Goal: Task Accomplishment & Management: Manage account settings

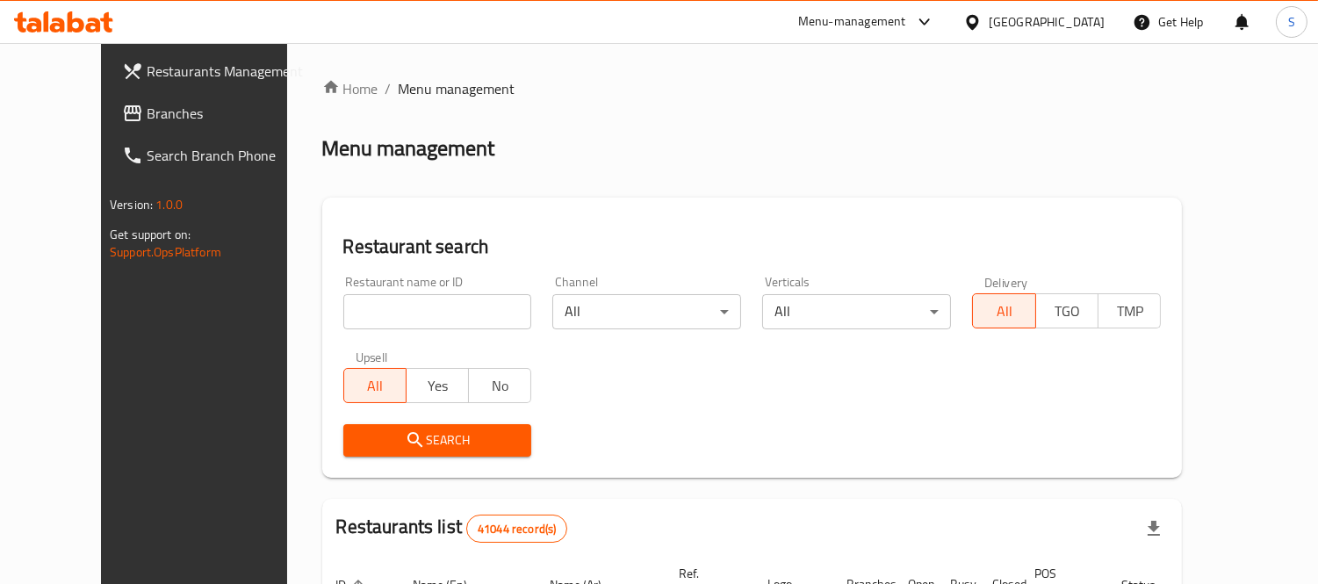
drag, startPoint x: 363, startPoint y: 318, endPoint x: 371, endPoint y: 313, distance: 9.8
click at [363, 318] on input "search" at bounding box center [437, 311] width 189 height 35
paste input "701754"
type input "701754"
click button "Search" at bounding box center [437, 440] width 189 height 32
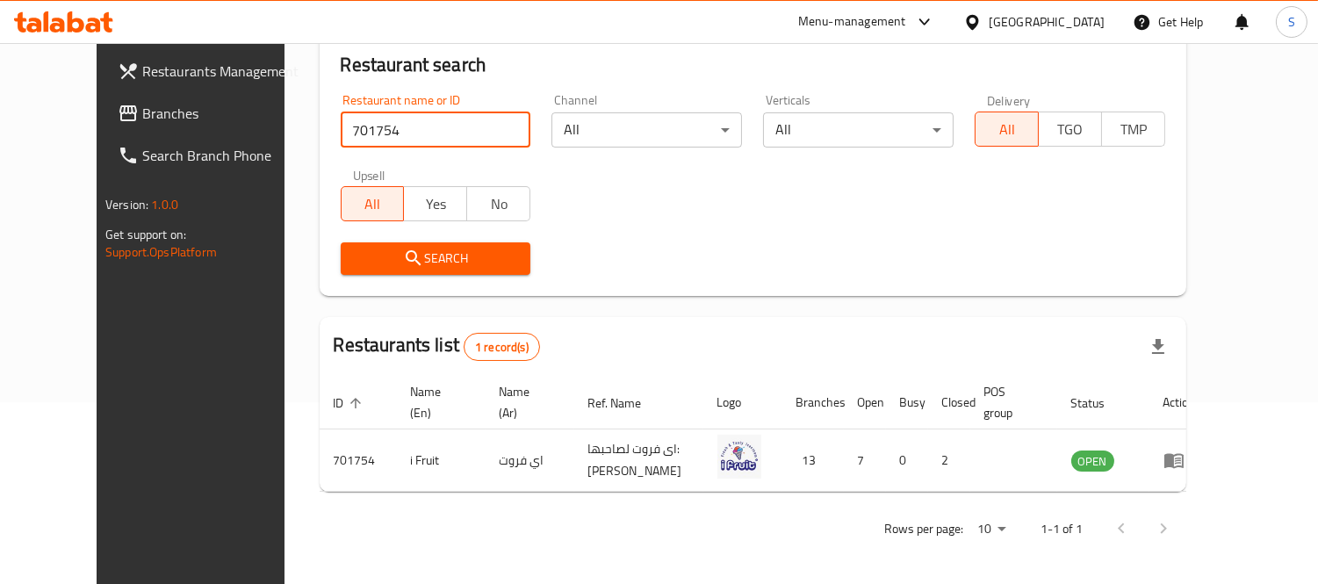
scroll to position [184, 0]
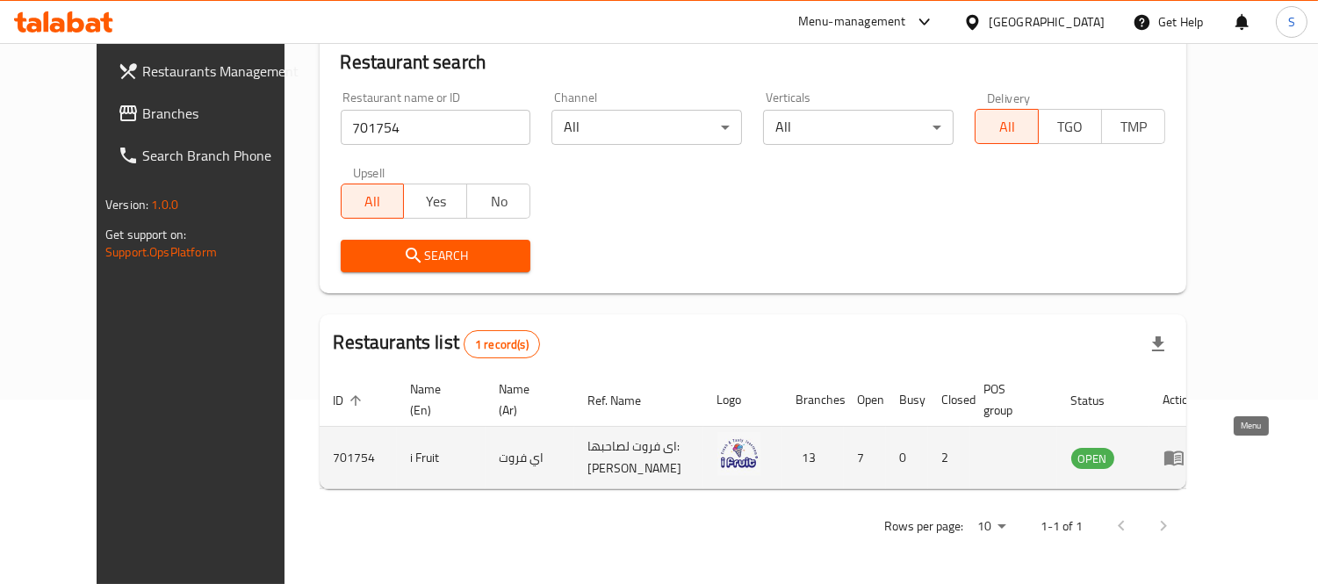
click at [1184, 463] on icon "enhanced table" at bounding box center [1173, 457] width 21 height 21
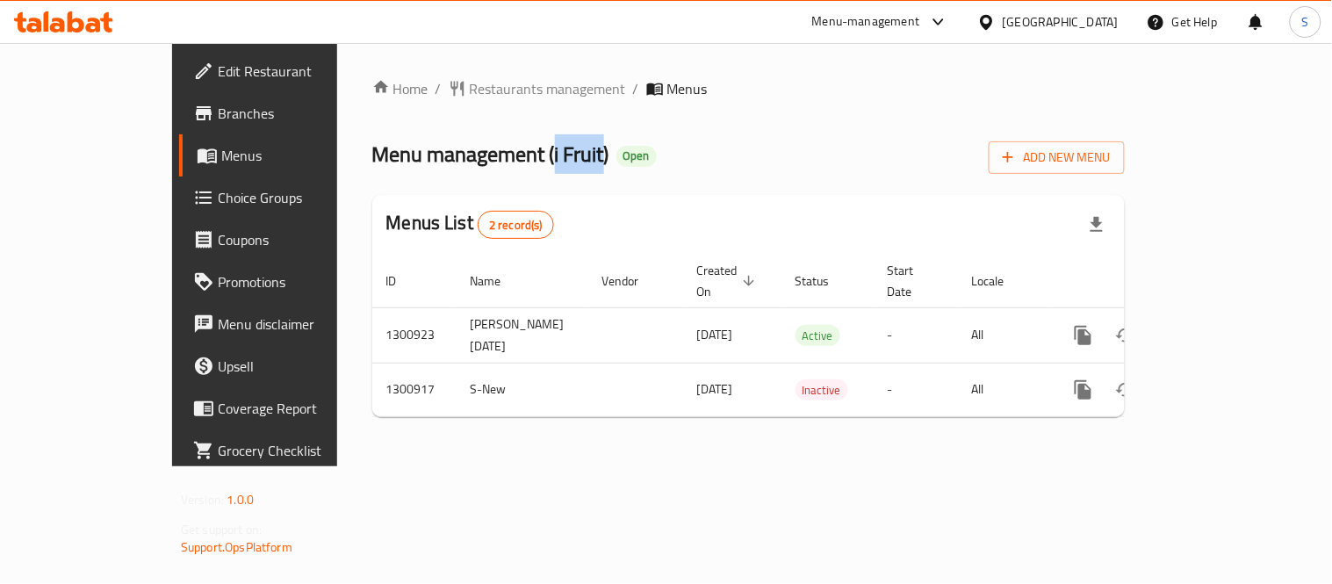
drag, startPoint x: 440, startPoint y: 154, endPoint x: 487, endPoint y: 167, distance: 49.2
click at [487, 167] on span "Menu management ( i Fruit )" at bounding box center [490, 154] width 237 height 40
copy span "i Fruit"
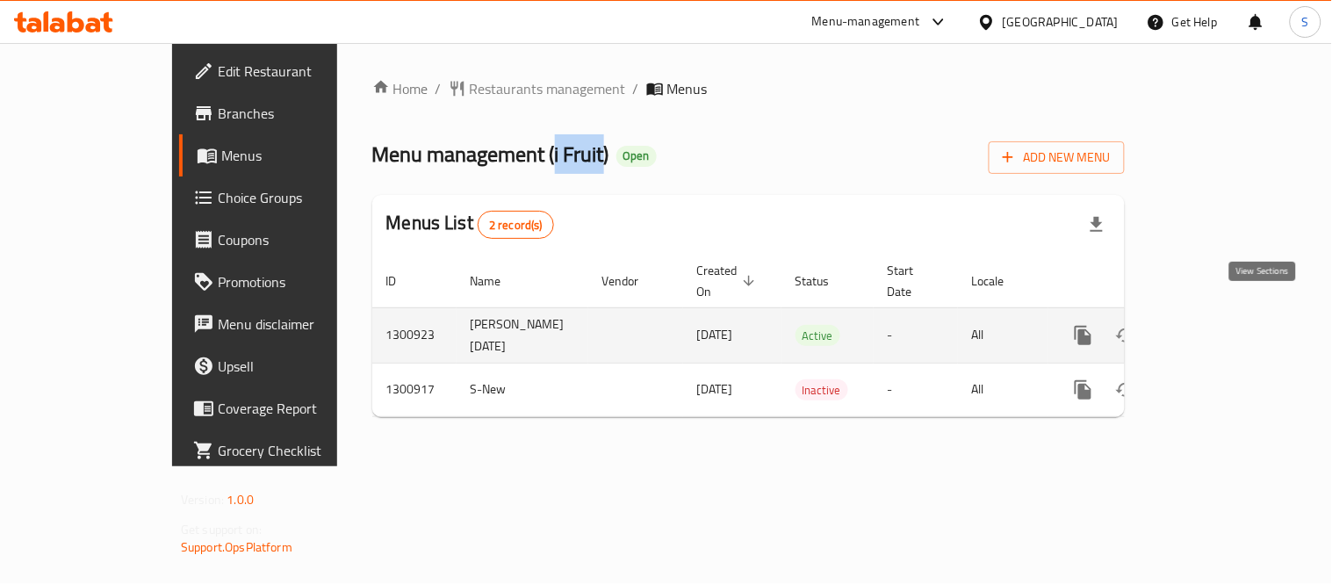
click at [1231, 317] on link "enhanced table" at bounding box center [1210, 335] width 42 height 42
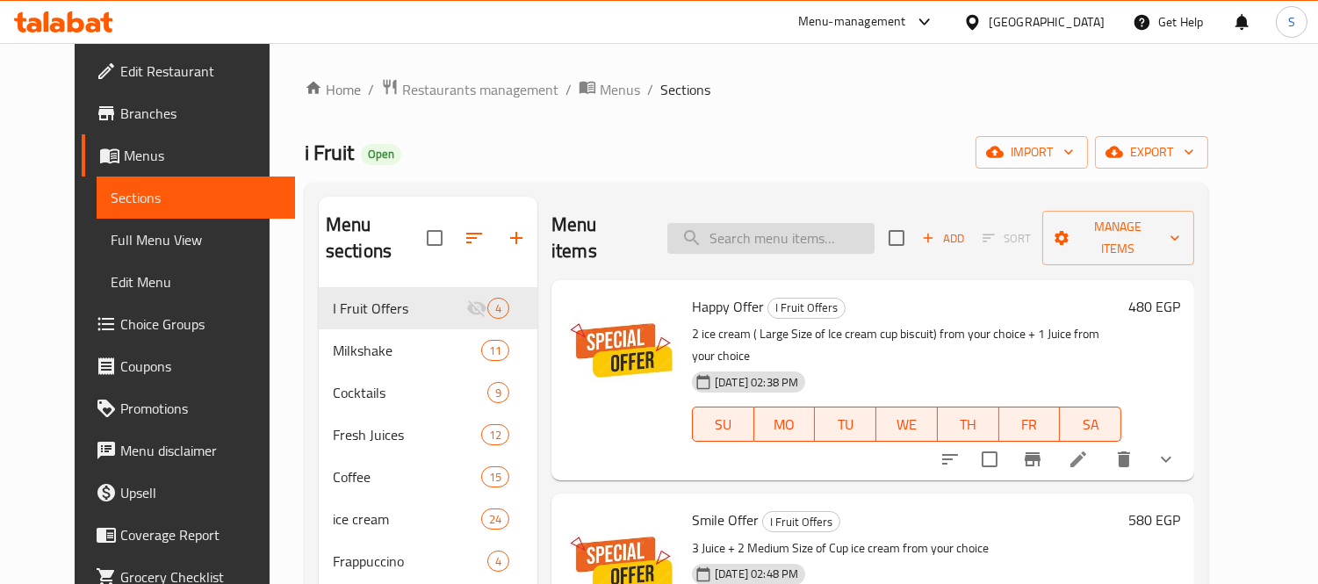
click at [770, 223] on input "search" at bounding box center [770, 238] width 207 height 31
paste input "Happy Offer"
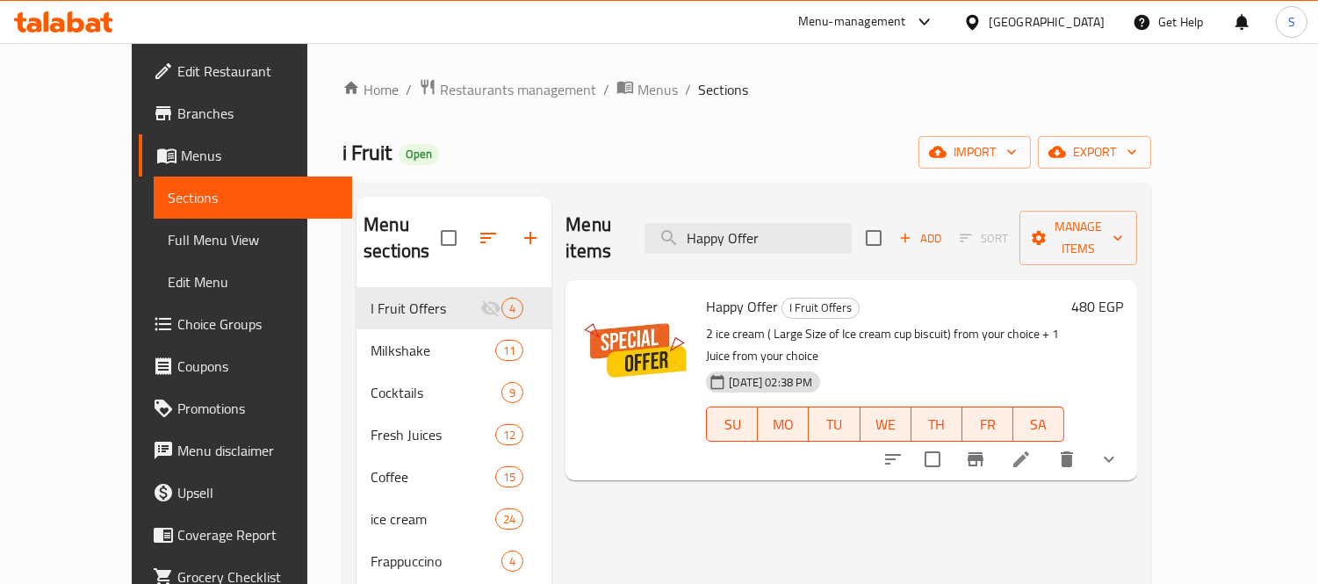
type input "Happy Offer"
click at [177, 112] on span "Branches" at bounding box center [257, 113] width 161 height 21
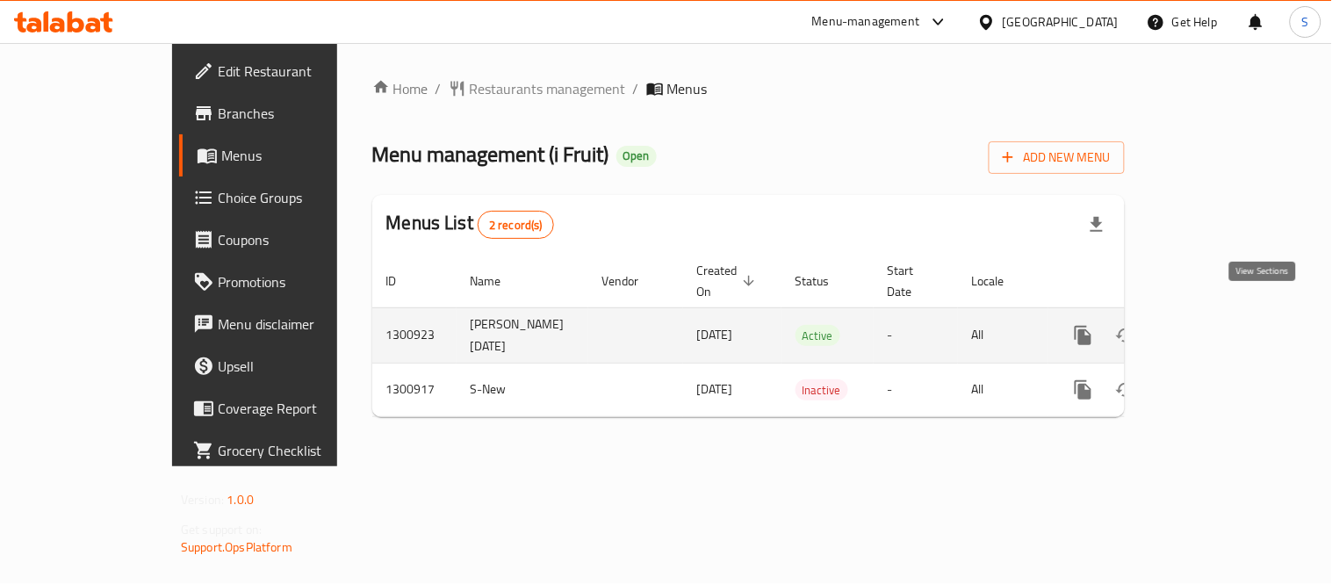
click at [1218, 327] on icon "enhanced table" at bounding box center [1210, 335] width 16 height 16
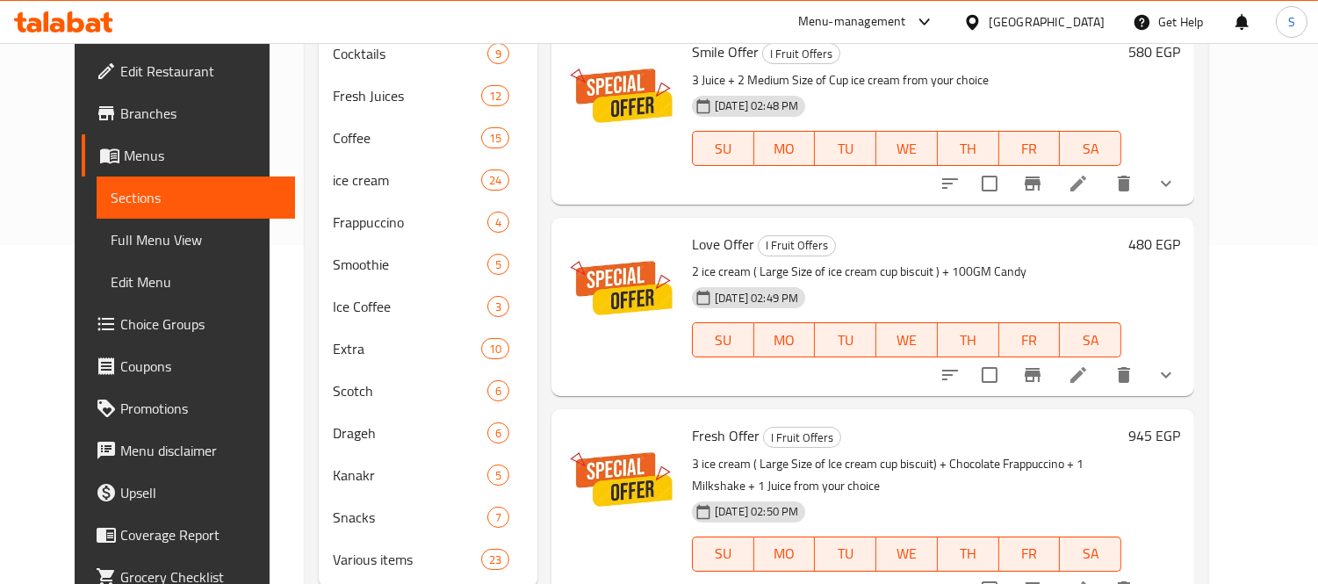
scroll to position [364, 0]
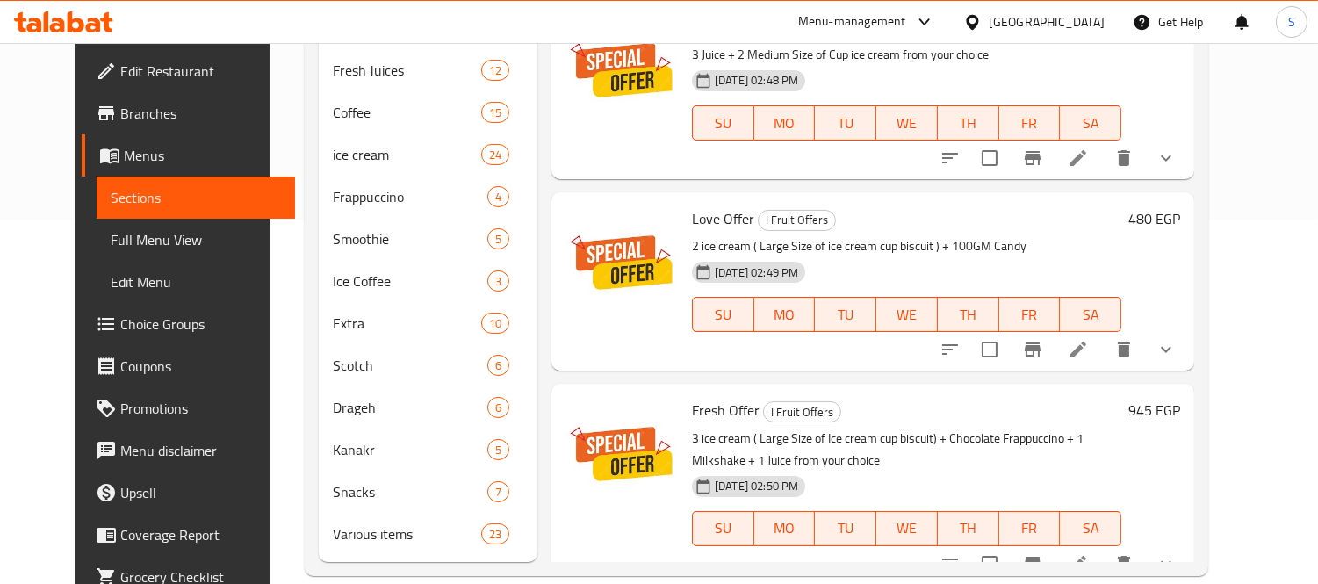
click at [138, 124] on link "Branches" at bounding box center [188, 113] width 213 height 42
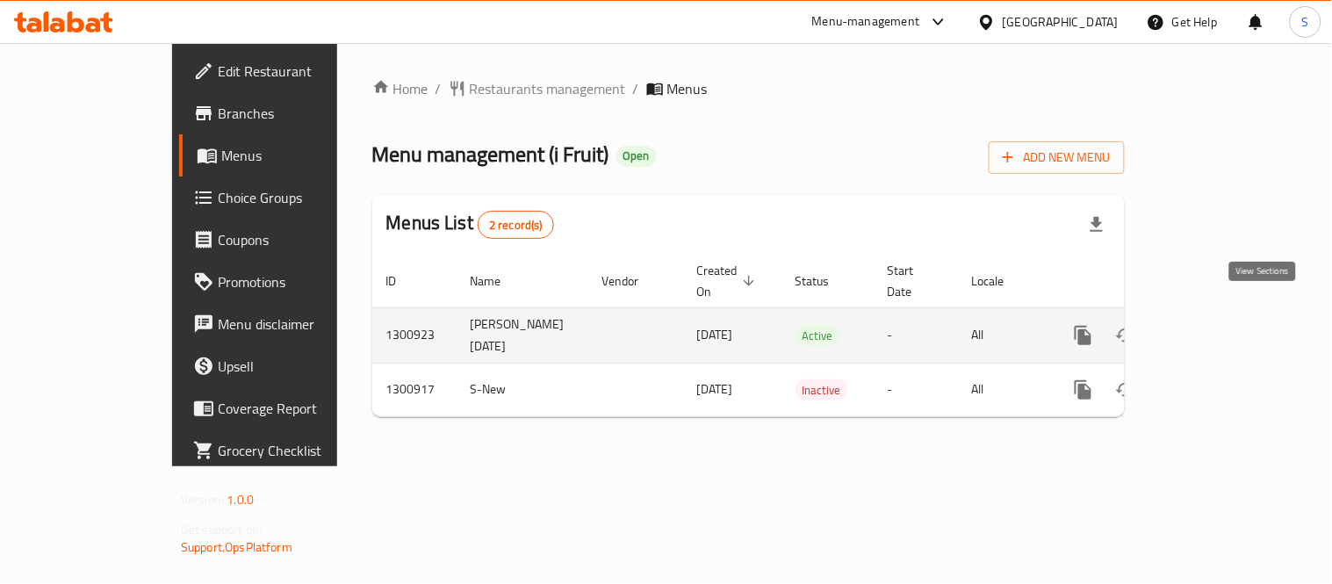
click at [1220, 325] on icon "enhanced table" at bounding box center [1209, 335] width 21 height 21
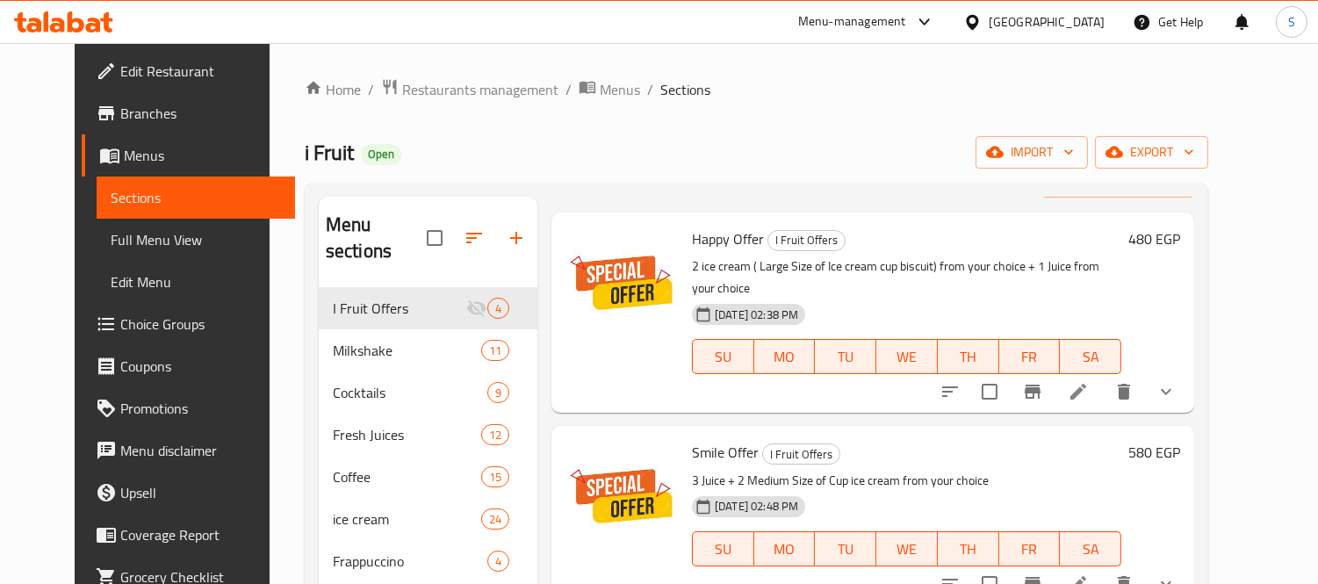
scroll to position [32, 0]
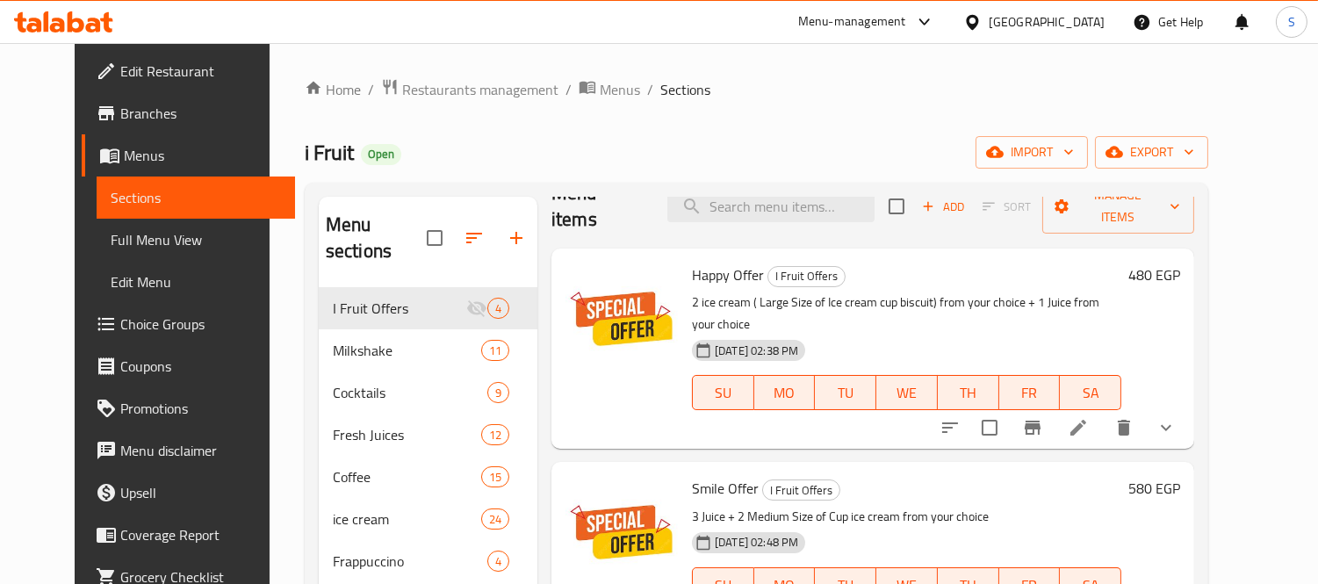
click at [1180, 263] on h6 "480 EGP" at bounding box center [1154, 275] width 52 height 25
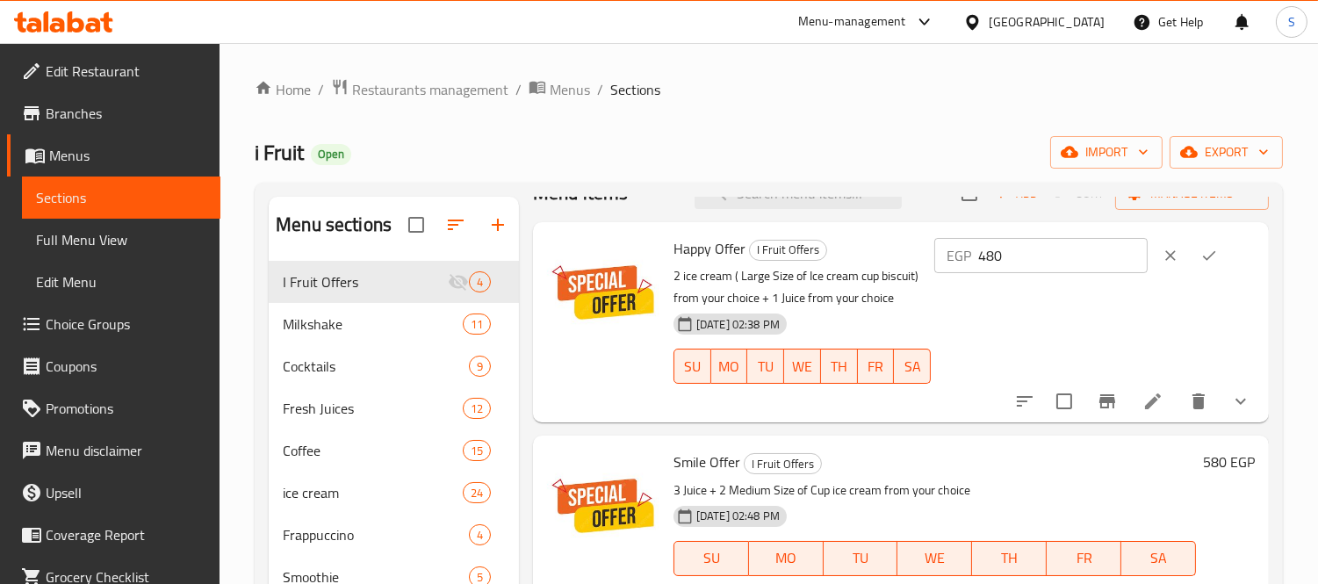
click at [1207, 248] on icon "ok" at bounding box center [1209, 256] width 18 height 18
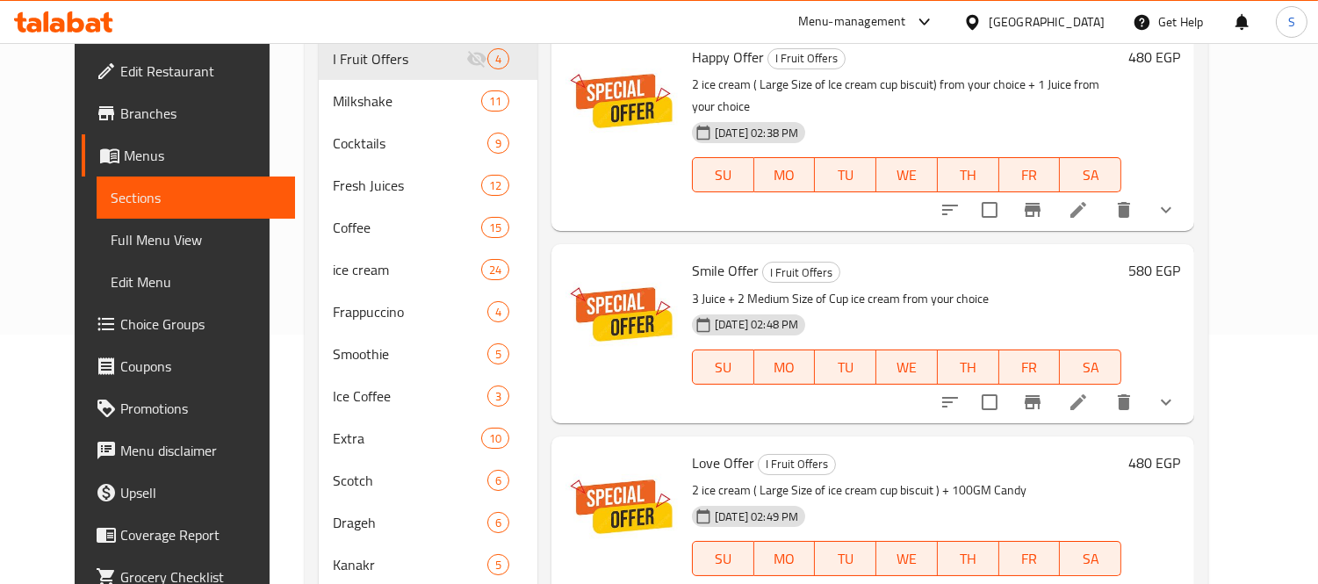
scroll to position [0, 0]
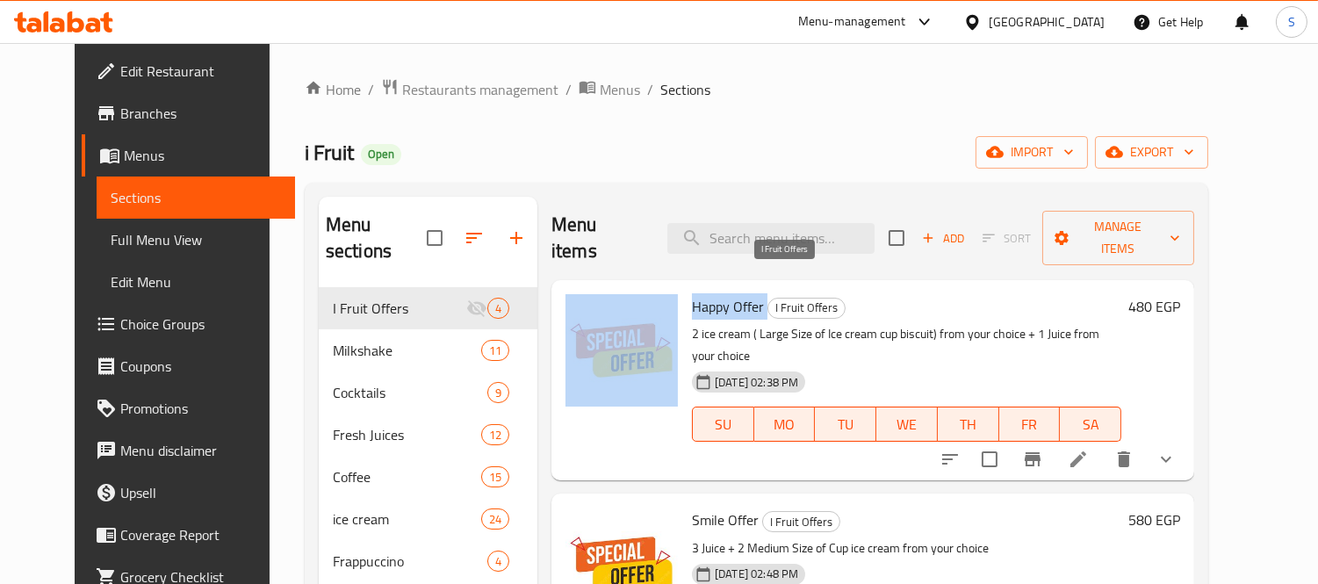
drag, startPoint x: 662, startPoint y: 278, endPoint x: 753, endPoint y: 286, distance: 91.7
click at [753, 287] on div "Happy Offer I Fruit Offers 2 ice cream ( Large Size of Ice cream cup biscuit) f…" at bounding box center [872, 380] width 629 height 186
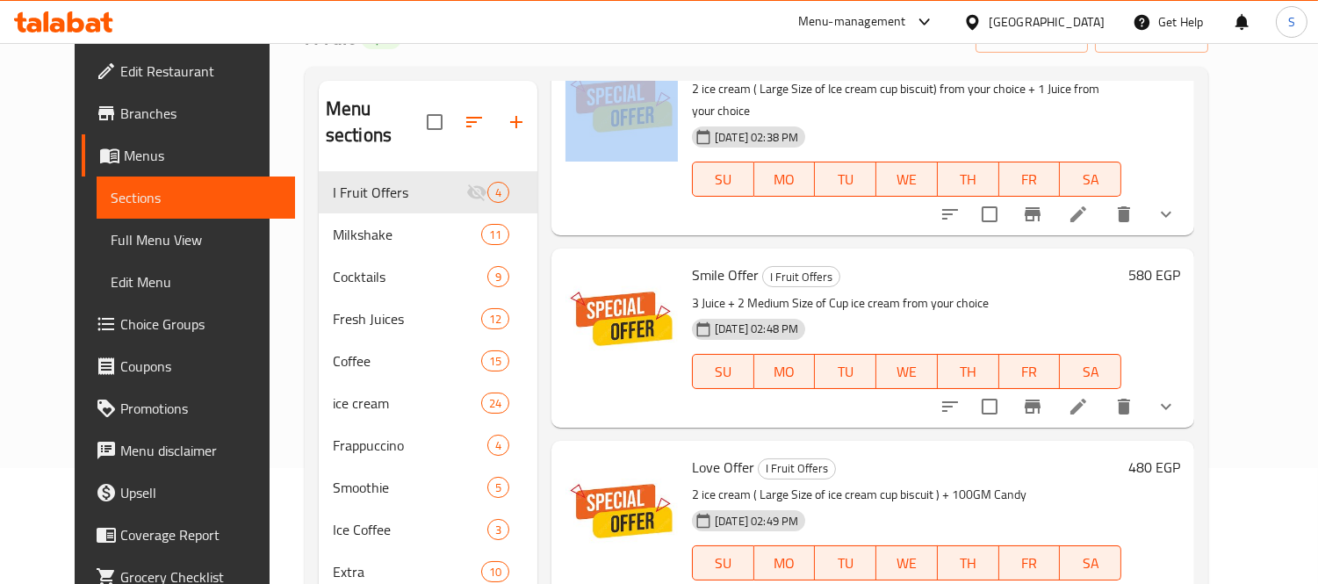
scroll to position [364, 0]
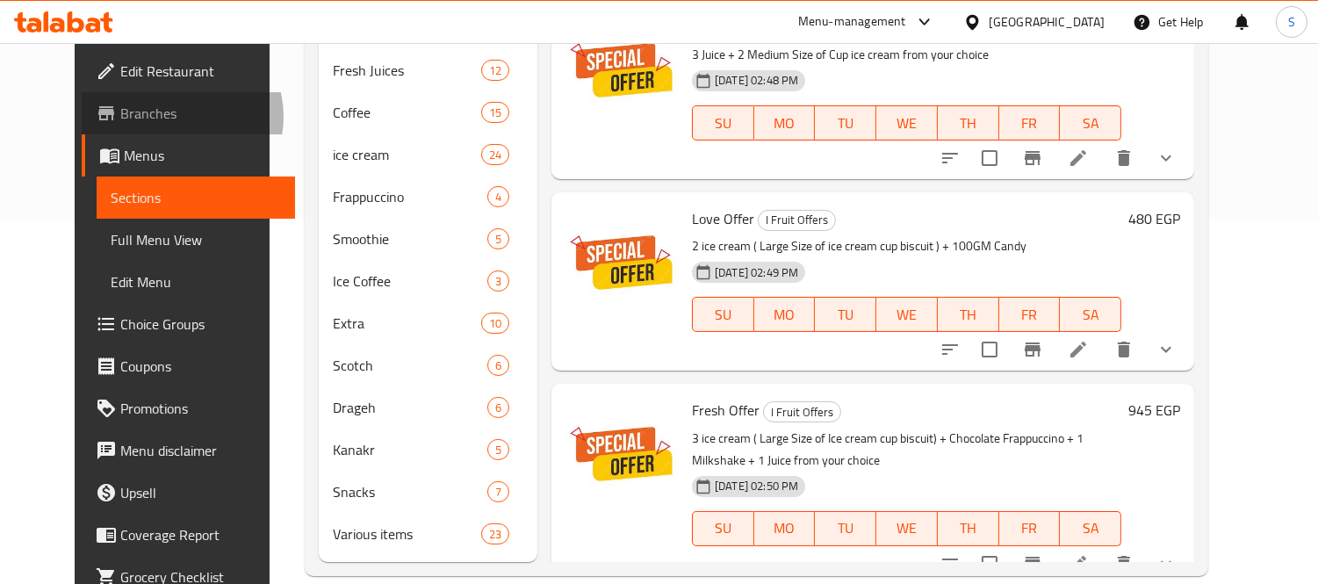
click at [120, 117] on span "Branches" at bounding box center [200, 113] width 161 height 21
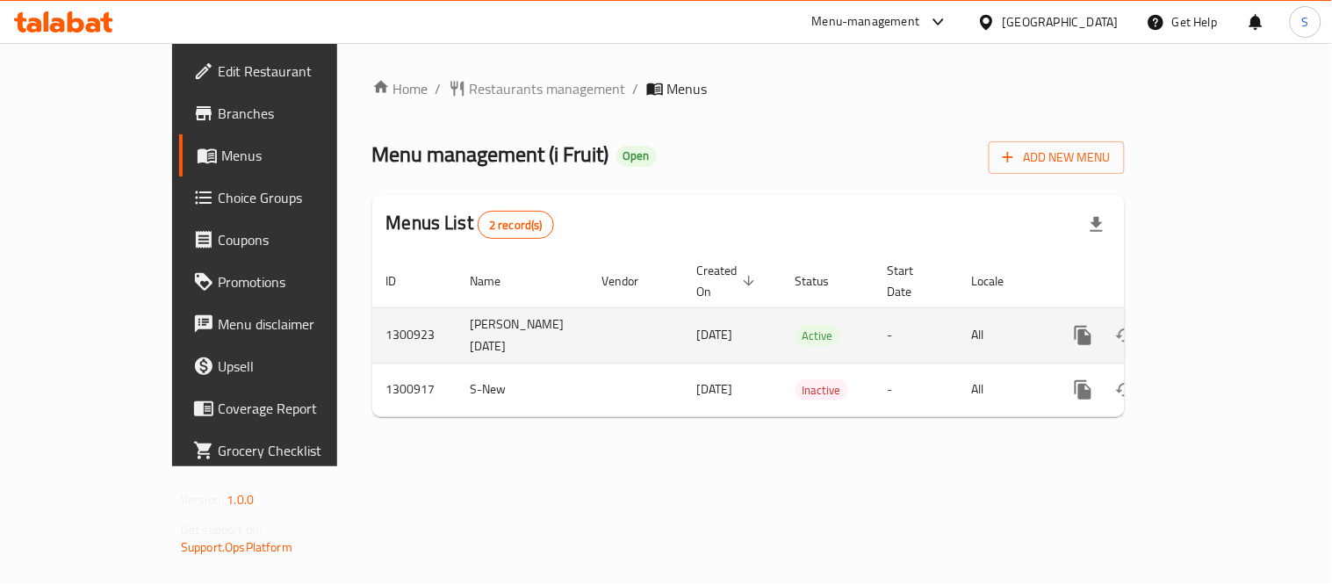
click at [1220, 325] on icon "enhanced table" at bounding box center [1209, 335] width 21 height 21
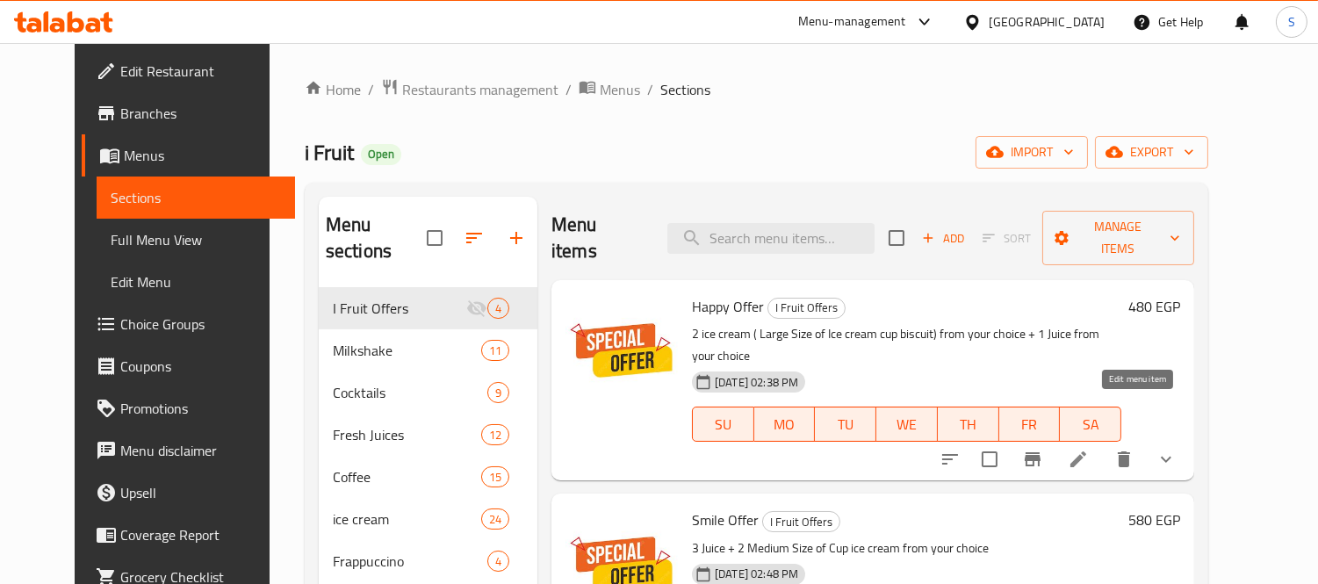
click at [1089, 449] on icon at bounding box center [1078, 459] width 21 height 21
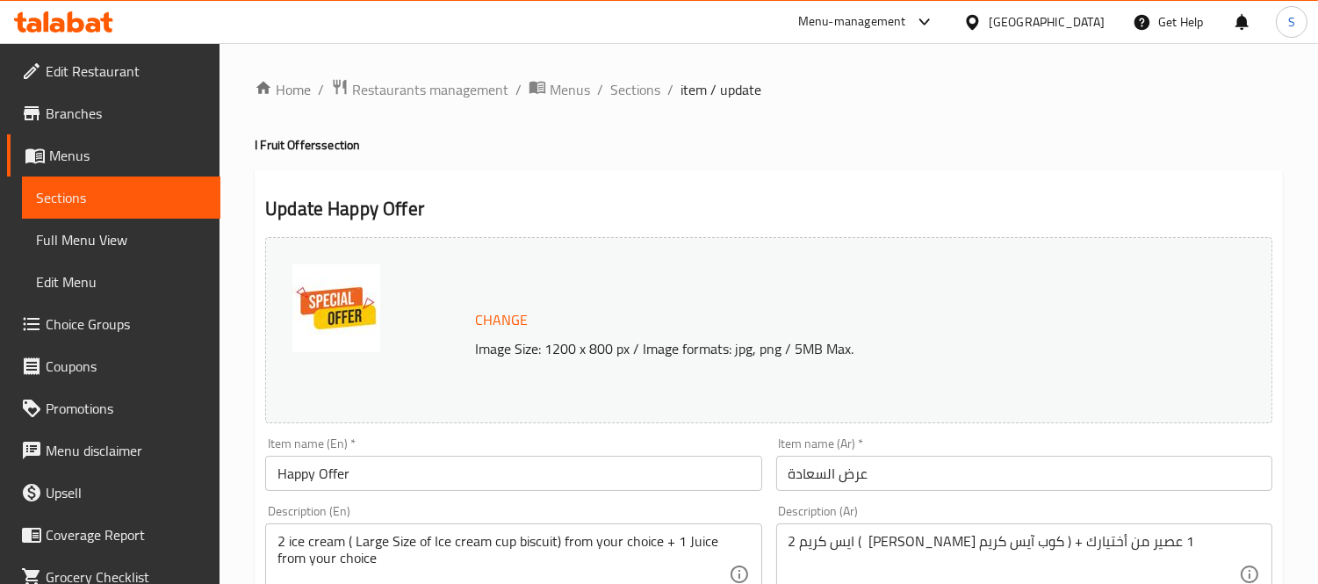
click at [107, 67] on span "Edit Restaurant" at bounding box center [126, 71] width 161 height 21
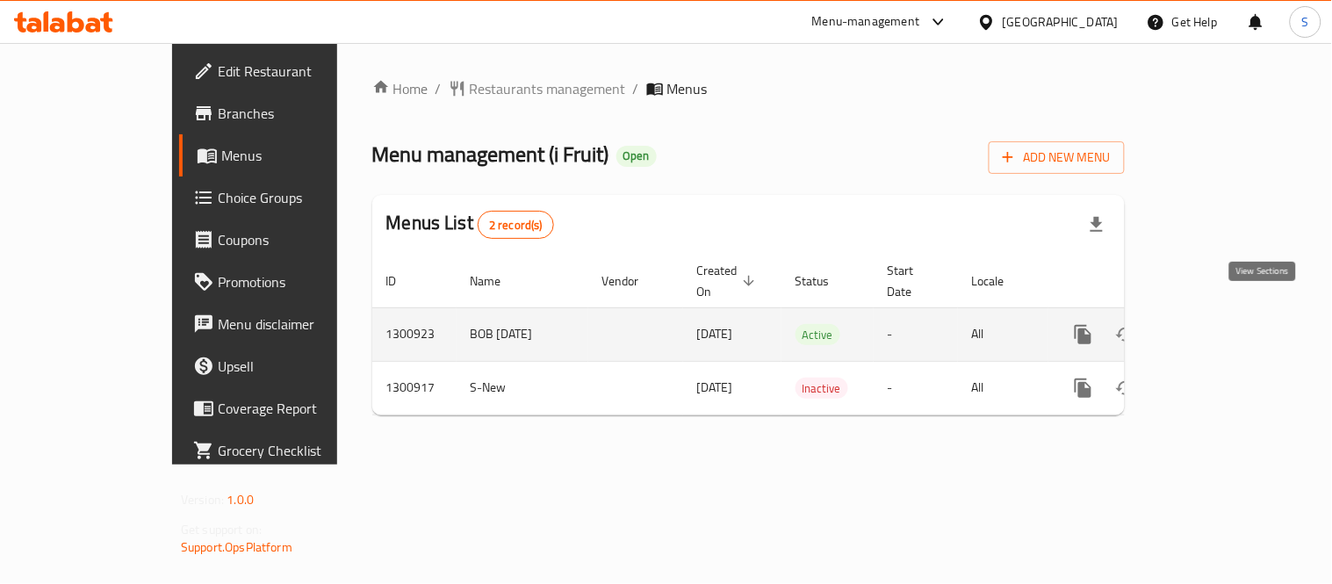
click at [1220, 324] on icon "enhanced table" at bounding box center [1209, 334] width 21 height 21
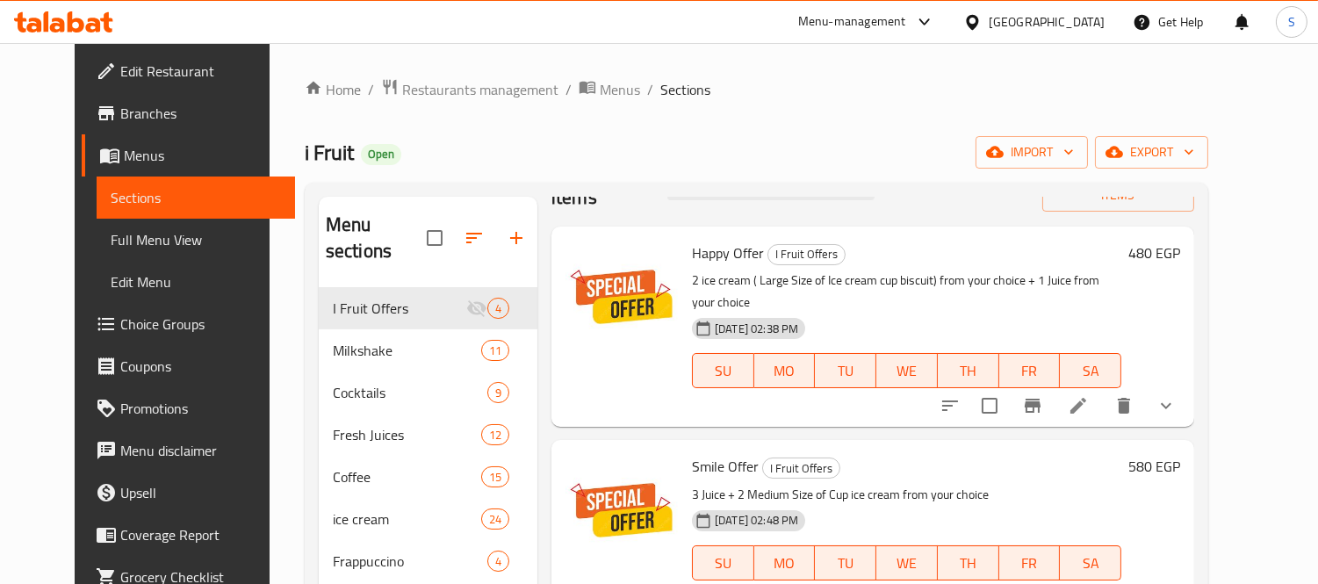
scroll to position [97, 0]
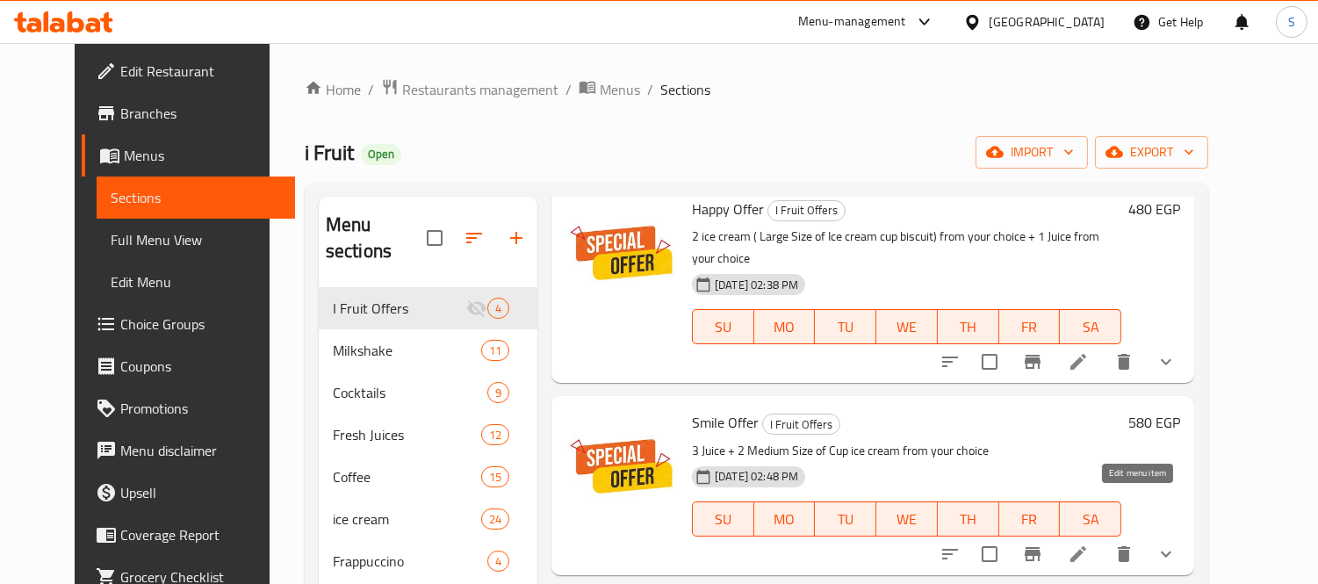
click at [1089, 543] on icon at bounding box center [1078, 553] width 21 height 21
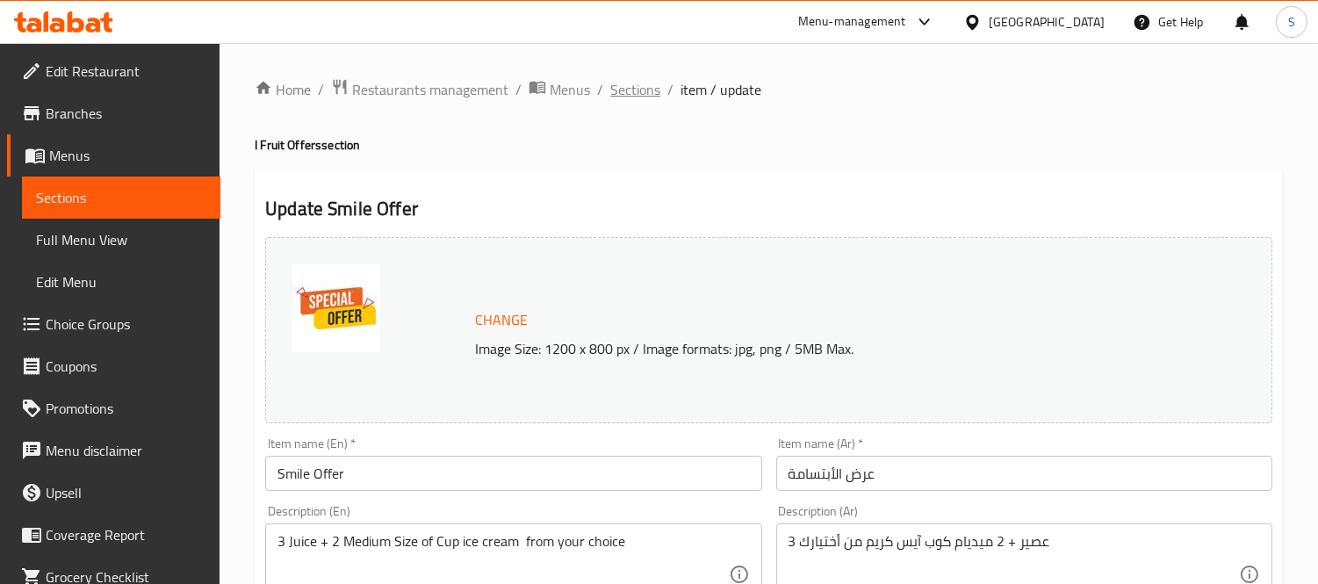
click at [619, 86] on span "Sections" at bounding box center [635, 89] width 50 height 21
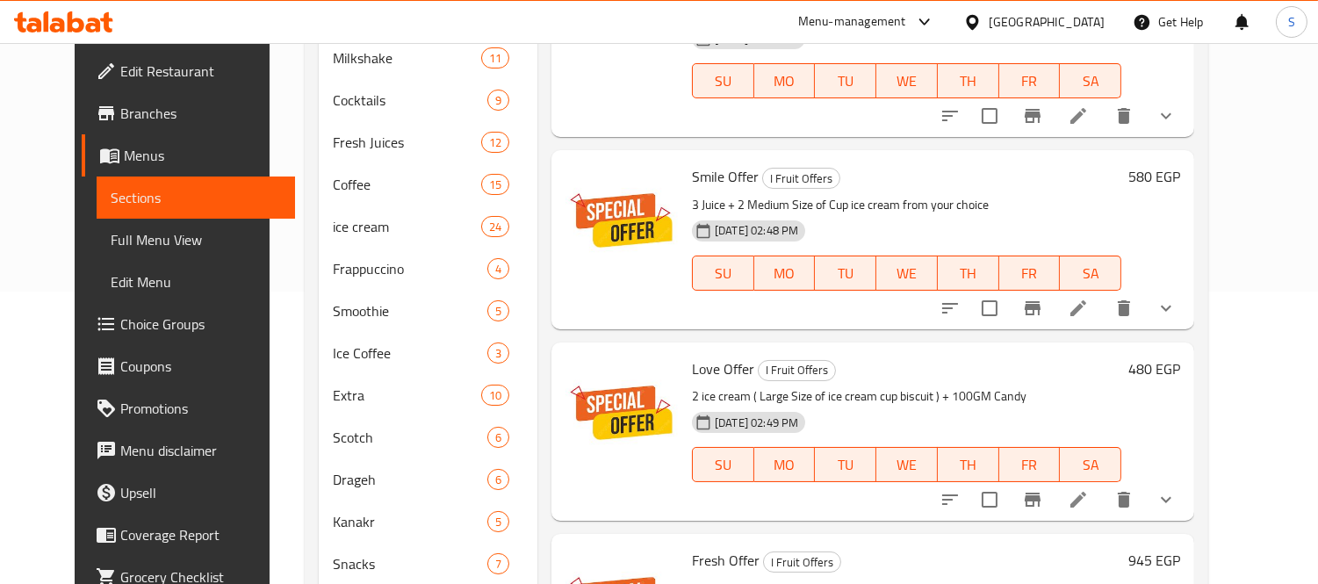
scroll to position [97, 0]
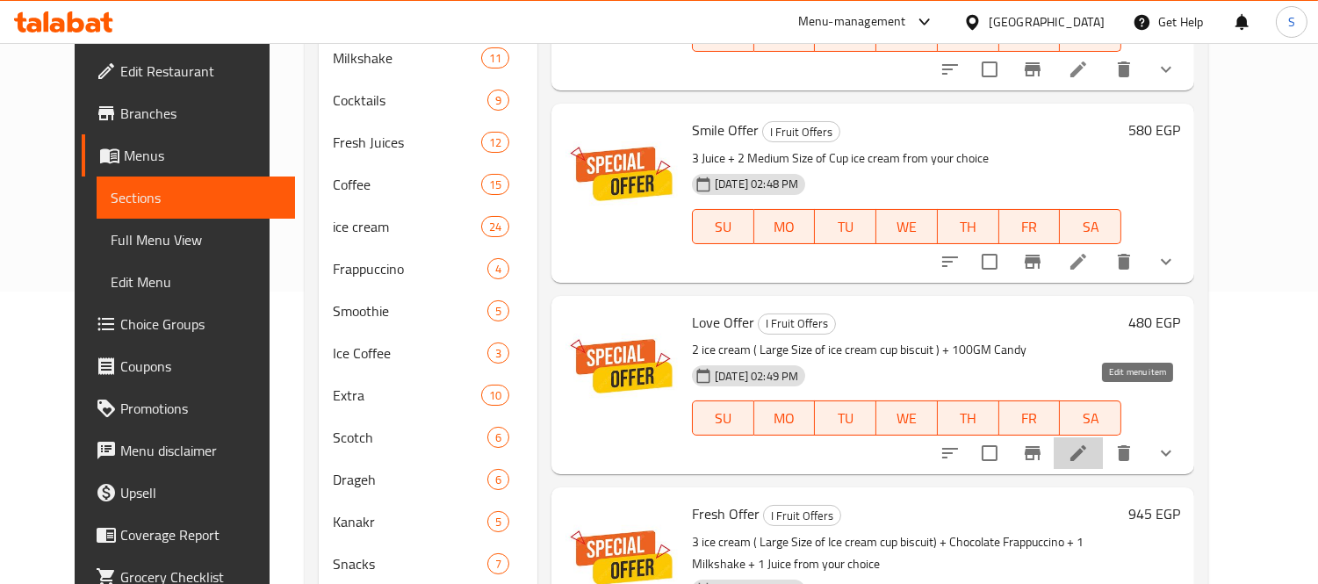
click at [1089, 443] on icon at bounding box center [1078, 453] width 21 height 21
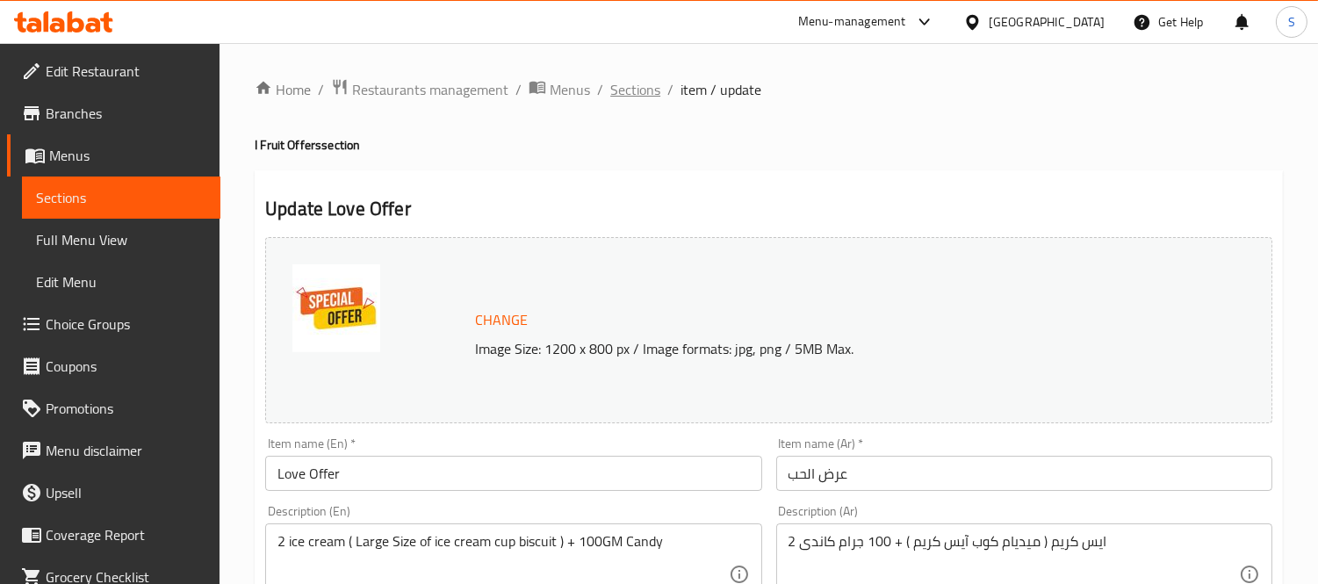
click at [626, 86] on span "Sections" at bounding box center [635, 89] width 50 height 21
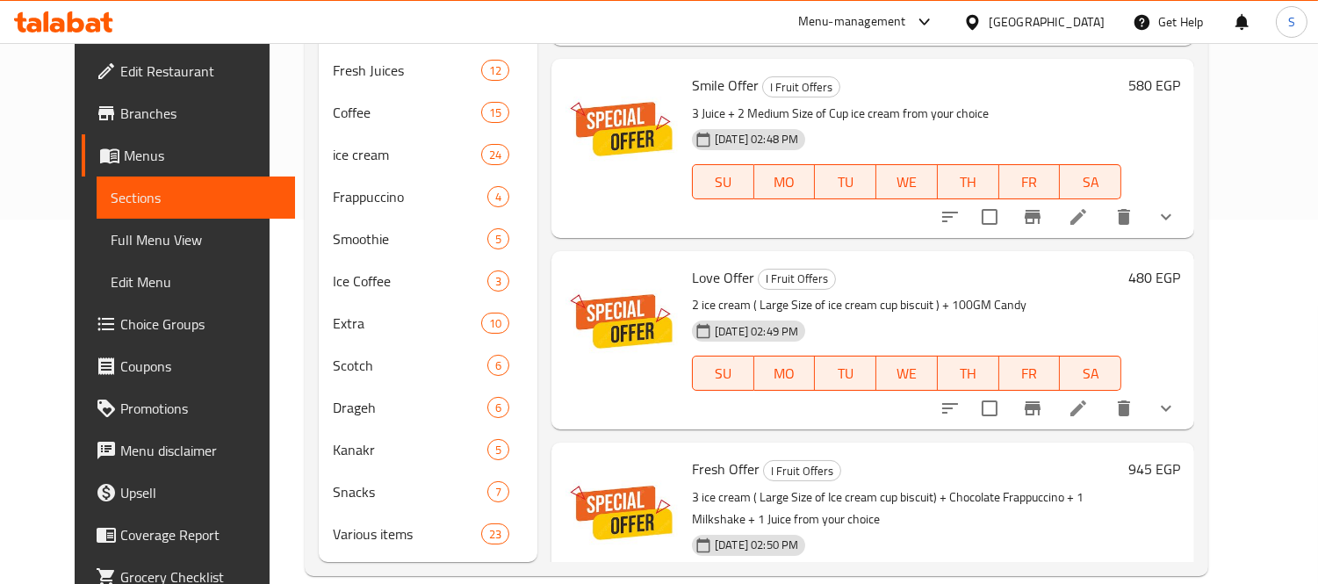
scroll to position [129, 0]
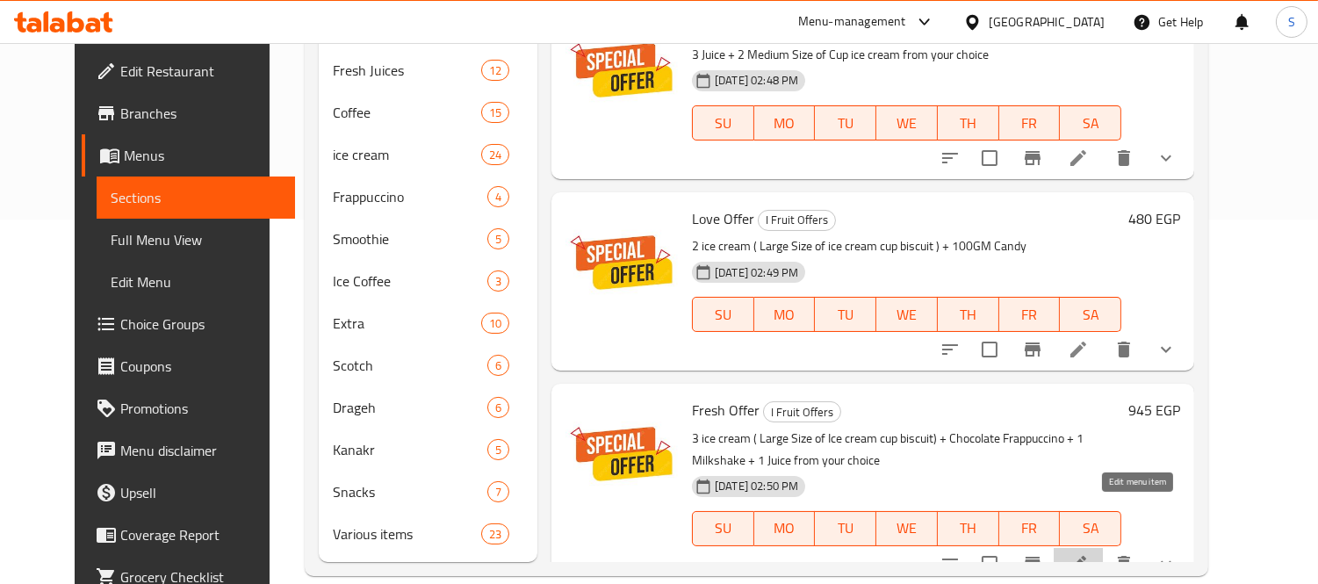
click at [1086, 556] on icon at bounding box center [1078, 564] width 16 height 16
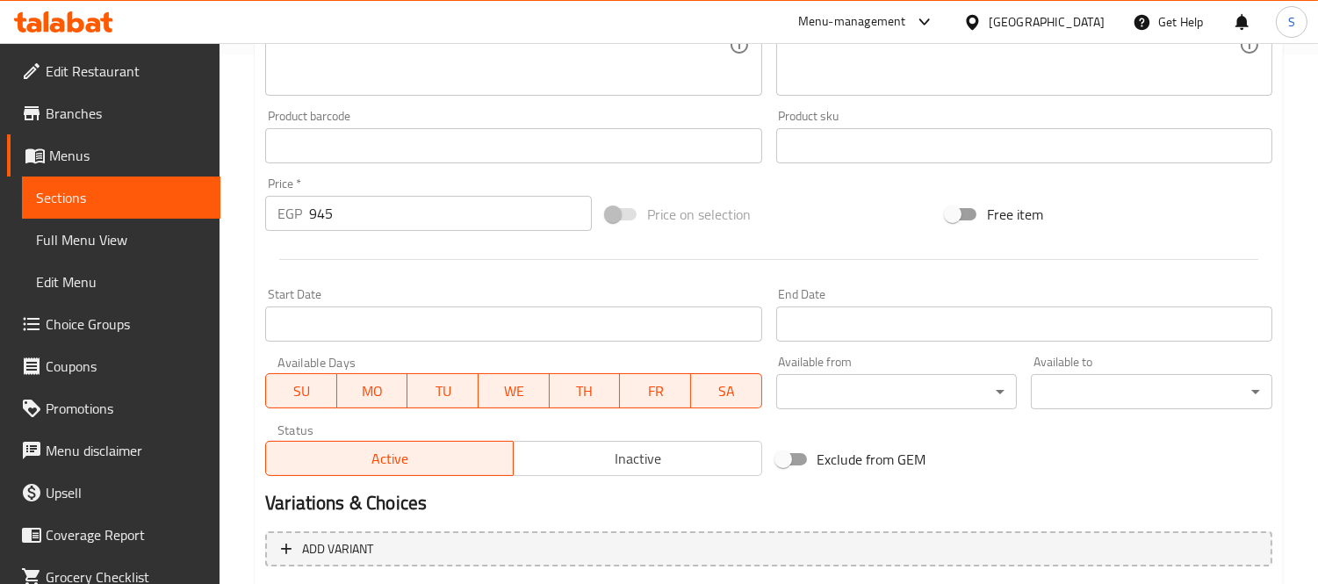
scroll to position [487, 0]
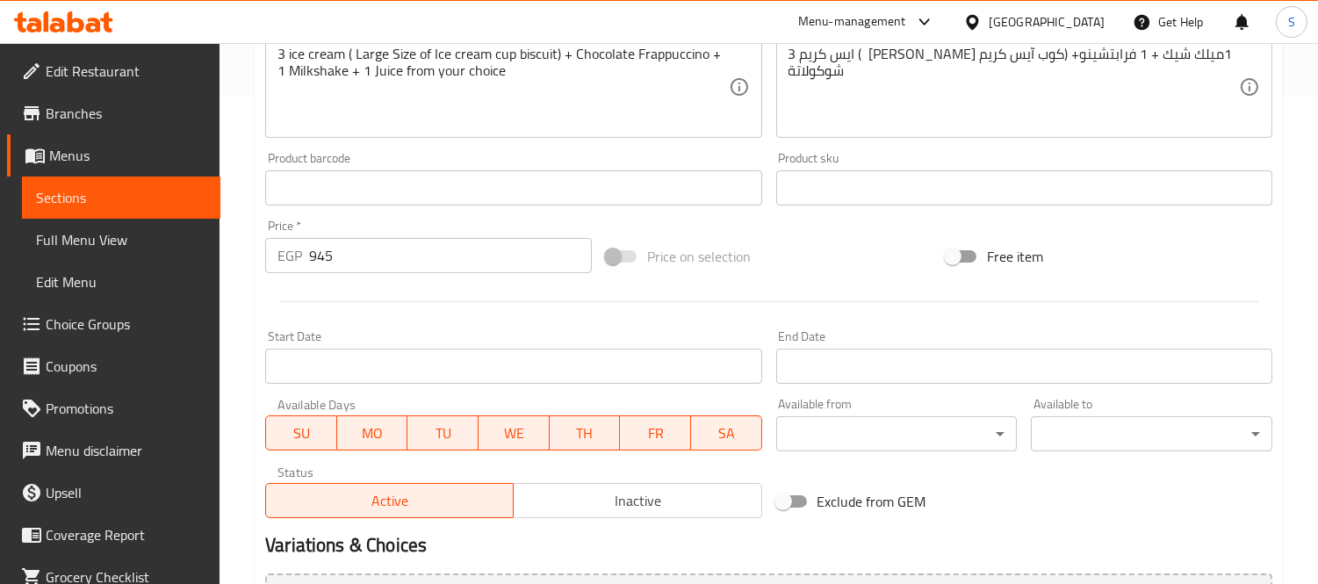
drag, startPoint x: 82, startPoint y: 203, endPoint x: 90, endPoint y: 196, distance: 11.2
click at [82, 203] on span "Sections" at bounding box center [121, 197] width 170 height 21
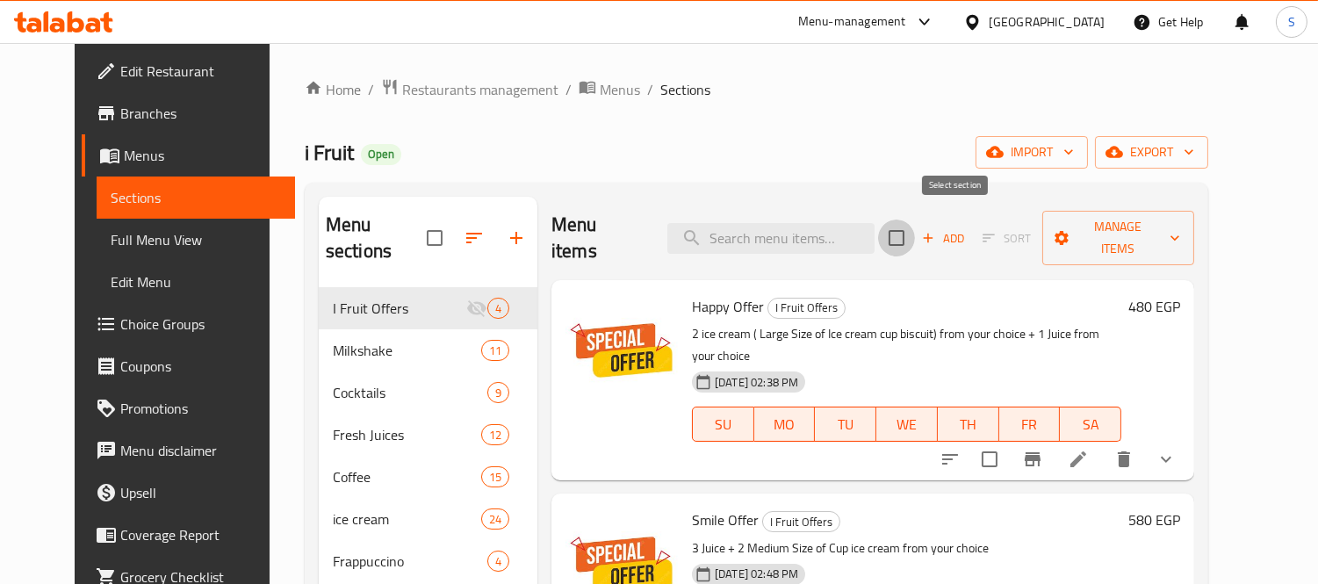
click at [915, 224] on input "checkbox" at bounding box center [896, 237] width 37 height 37
checkbox input "true"
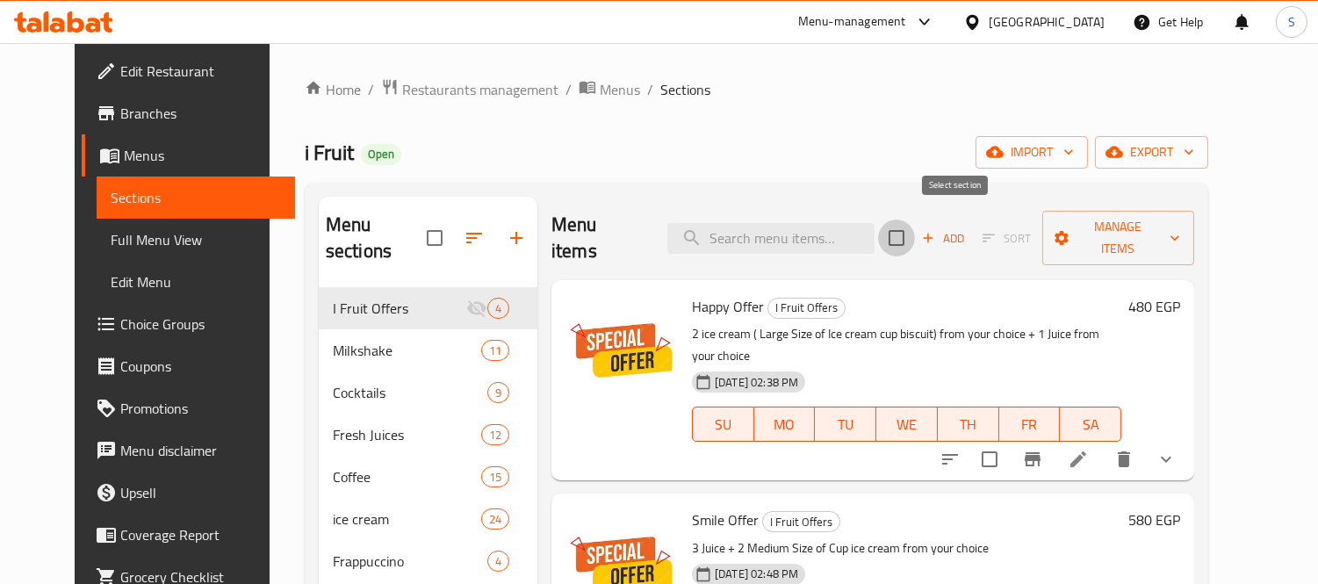
checkbox input "true"
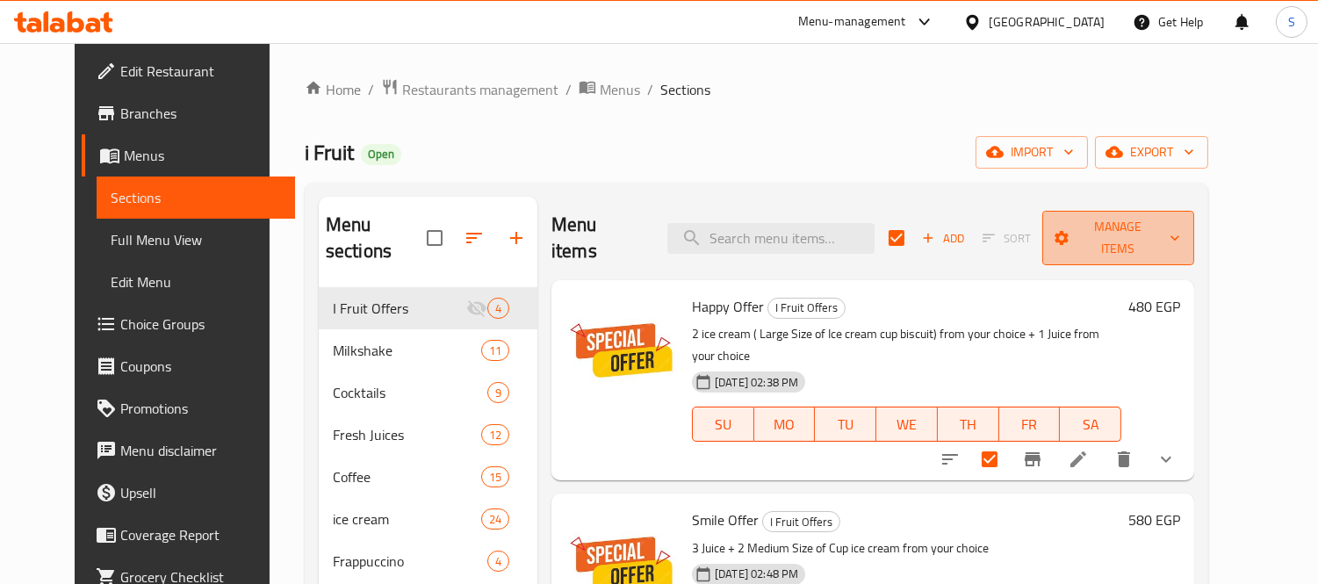
click at [1144, 233] on span "Manage items" at bounding box center [1118, 238] width 124 height 44
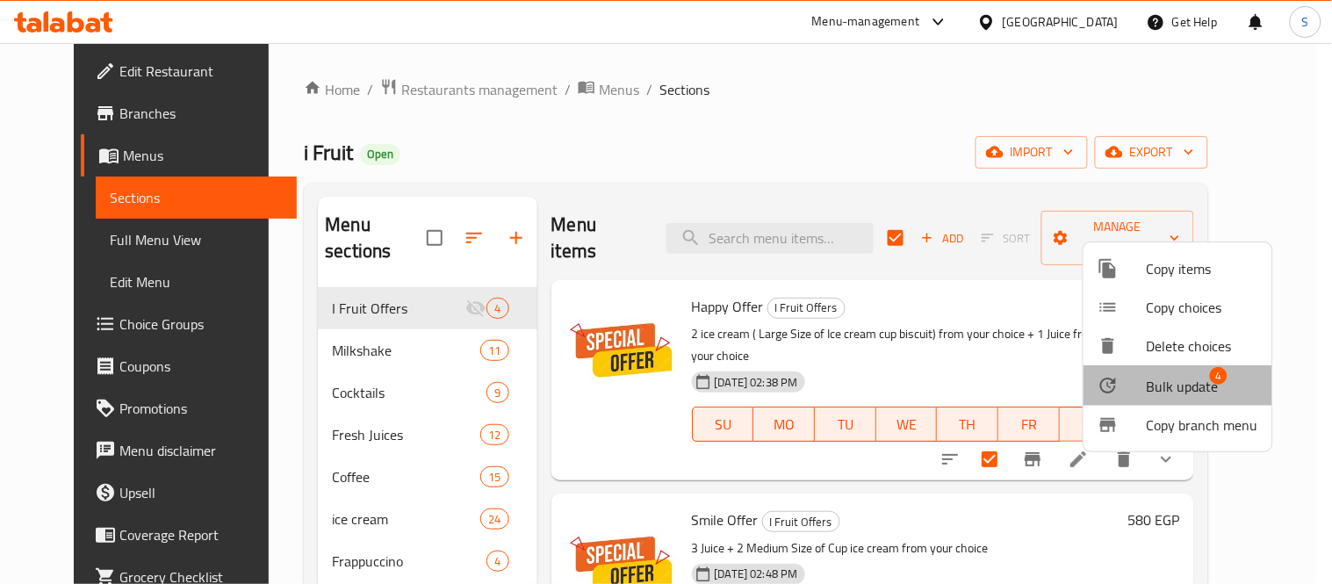
click at [1155, 383] on span "Bulk update" at bounding box center [1183, 386] width 72 height 21
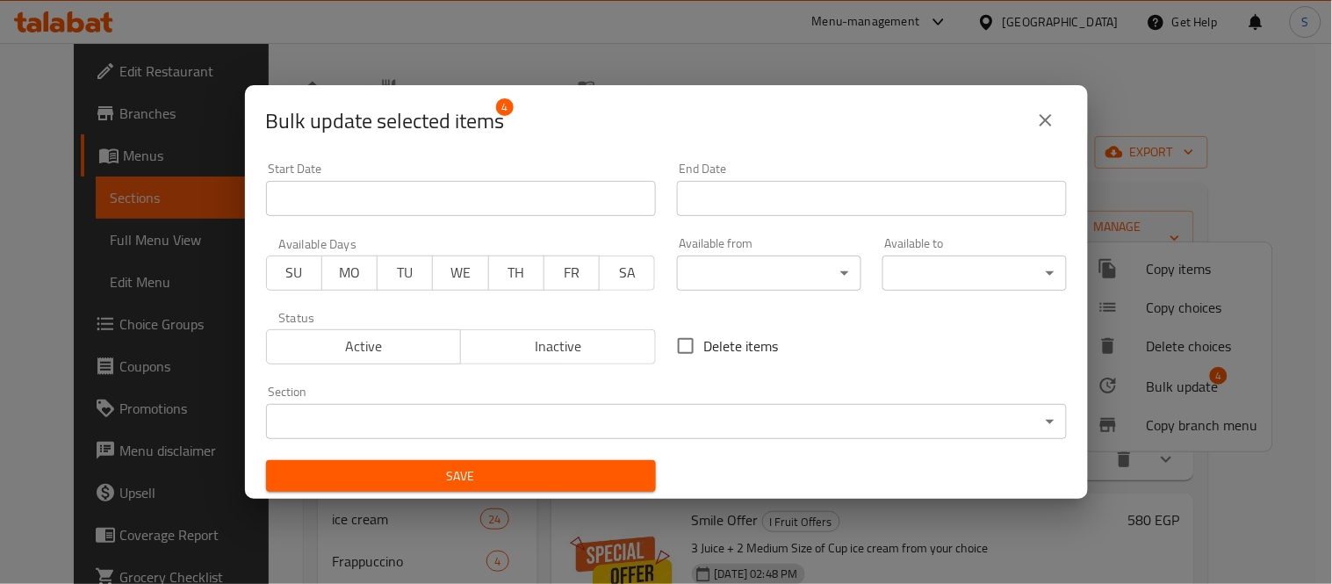
click at [838, 275] on body "​ Menu-management Egypt Get Help S Edit Restaurant Branches Menus Sections Full…" at bounding box center [666, 313] width 1332 height 541
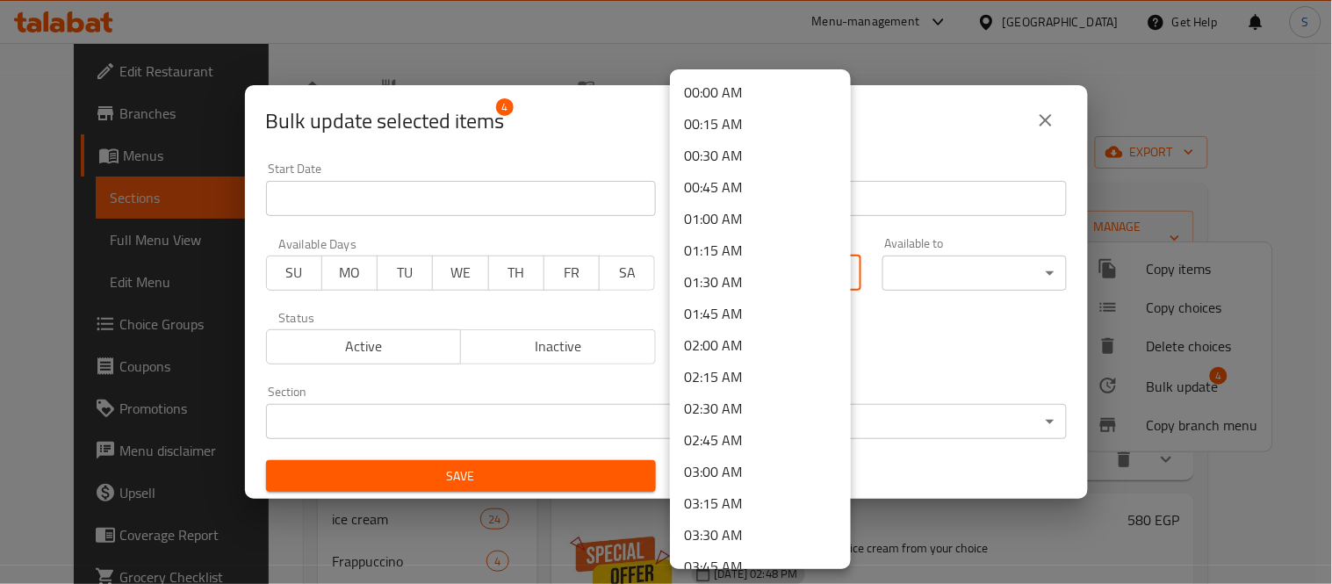
click at [909, 317] on div at bounding box center [666, 292] width 1332 height 584
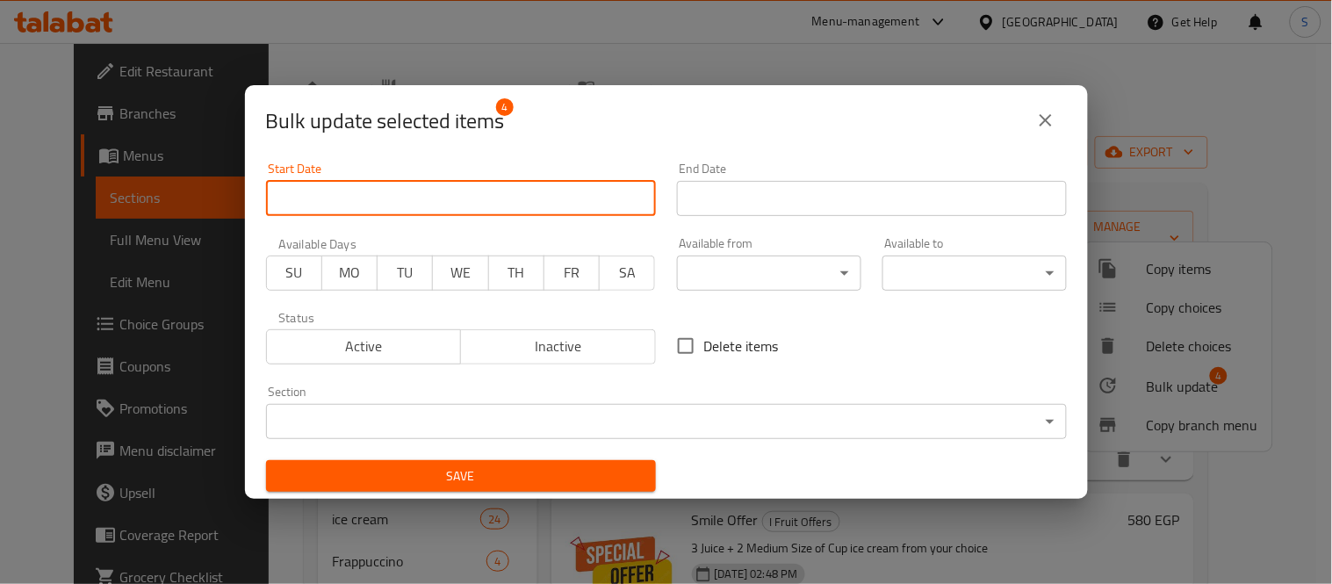
click at [485, 185] on input "Start Date" at bounding box center [461, 198] width 390 height 35
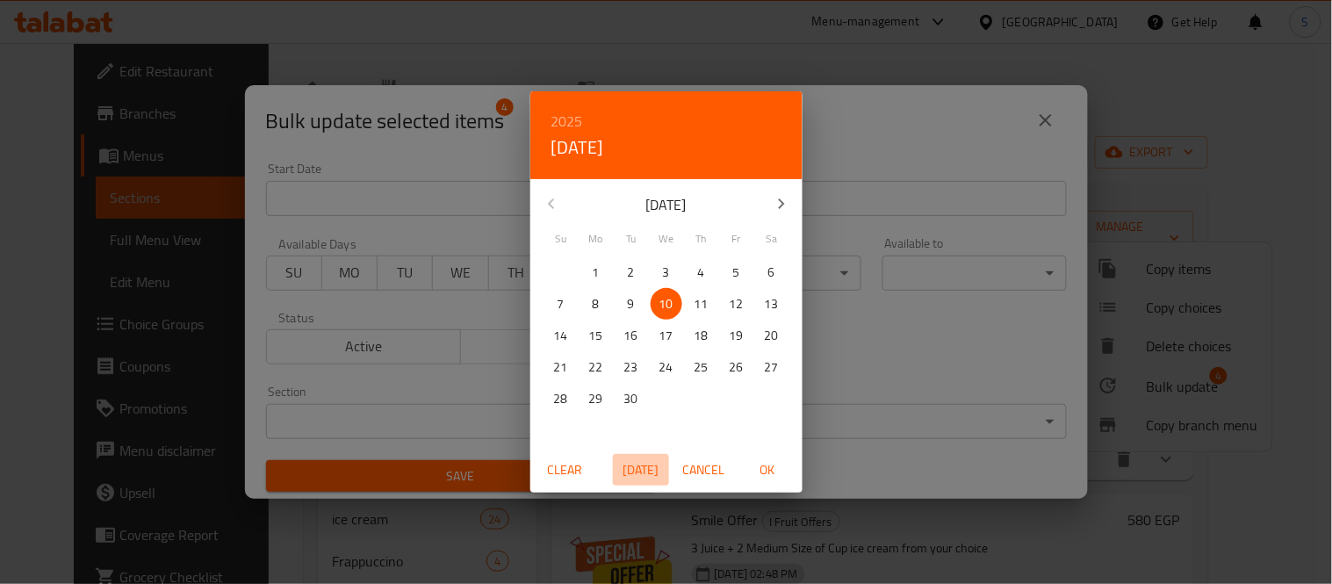
click at [650, 475] on span "Today" at bounding box center [641, 470] width 42 height 22
click at [760, 463] on span "OK" at bounding box center [767, 470] width 42 height 22
type input "[DATE]"
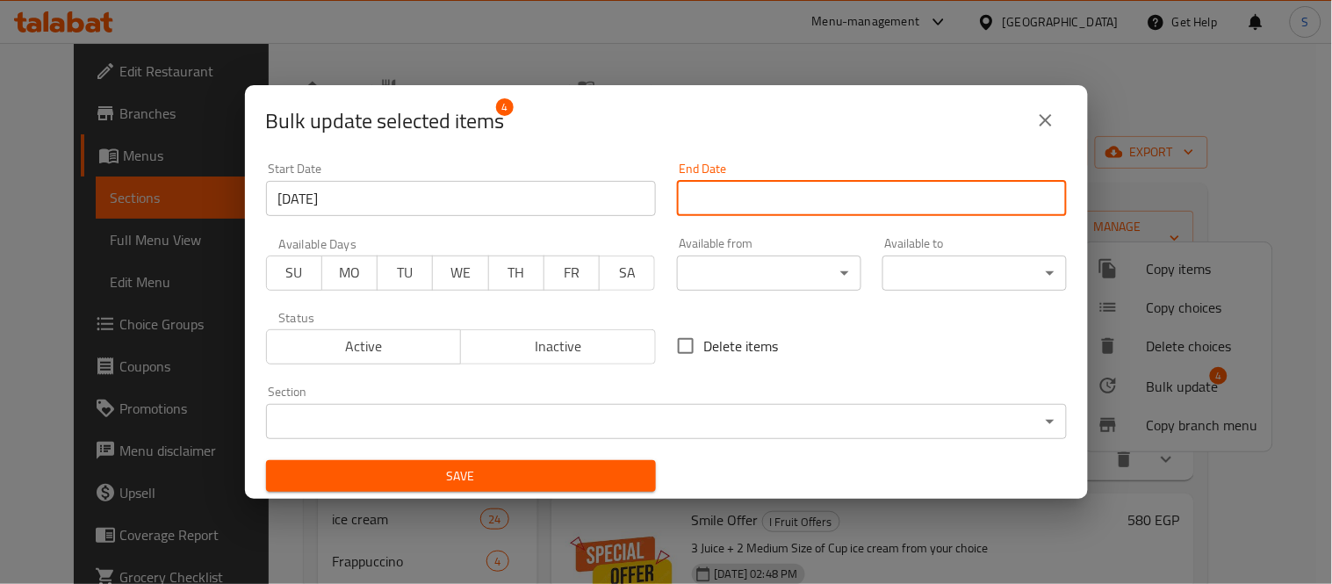
click at [761, 194] on input "Start Date" at bounding box center [872, 198] width 390 height 35
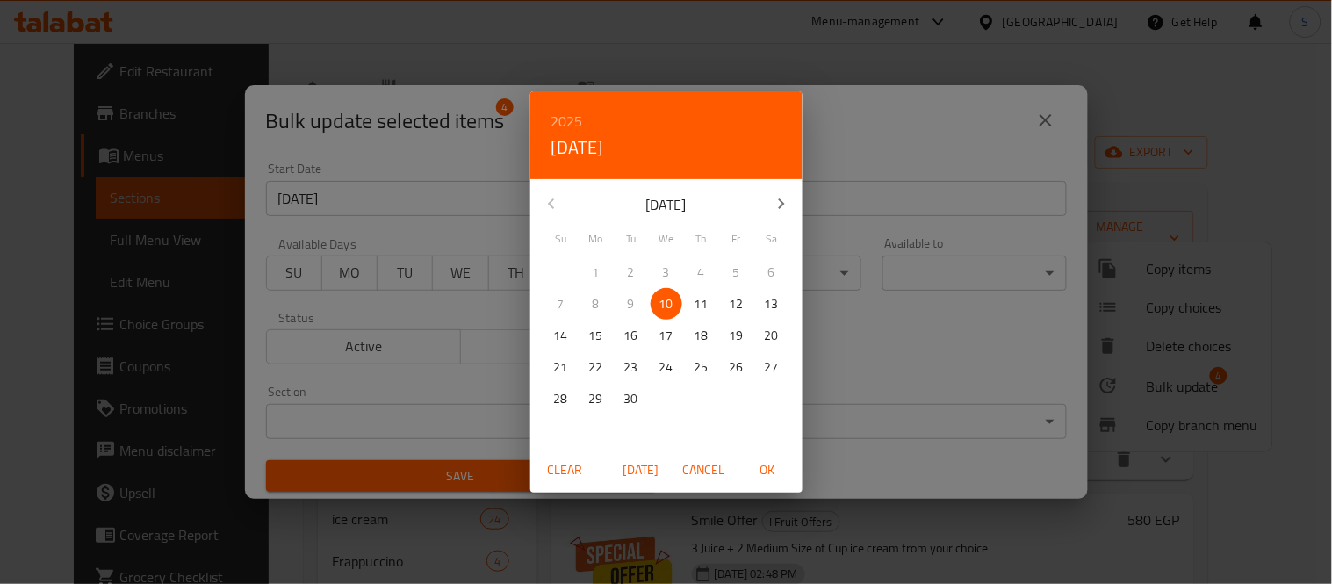
click at [782, 207] on icon "button" at bounding box center [781, 203] width 21 height 21
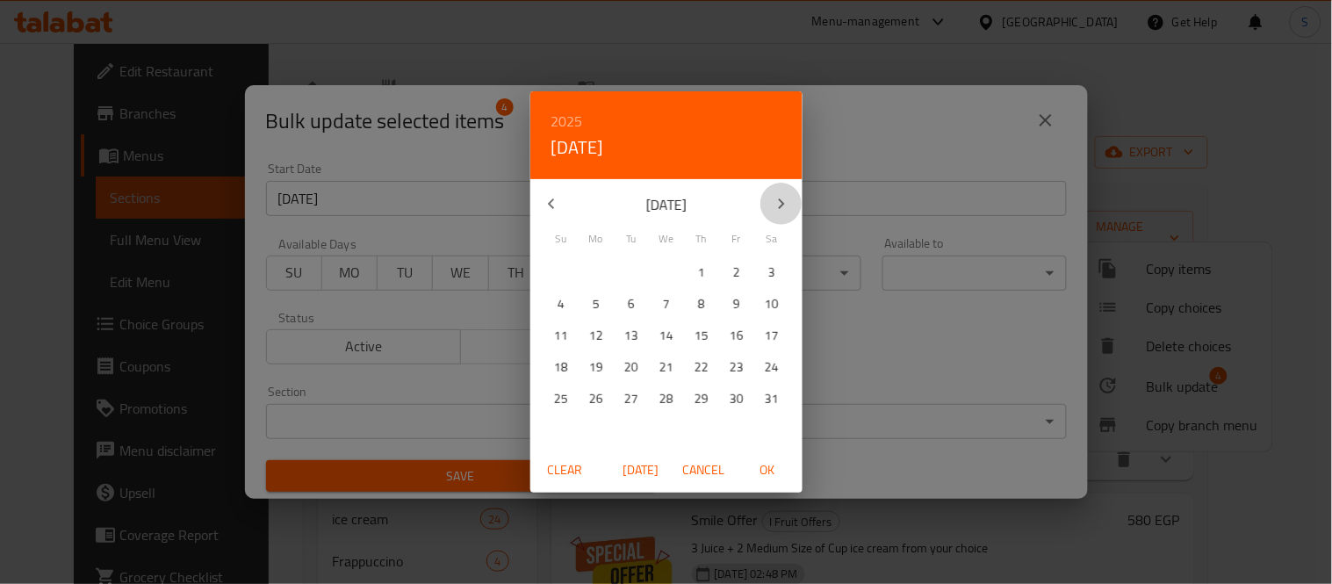
click at [782, 207] on icon "button" at bounding box center [781, 203] width 21 height 21
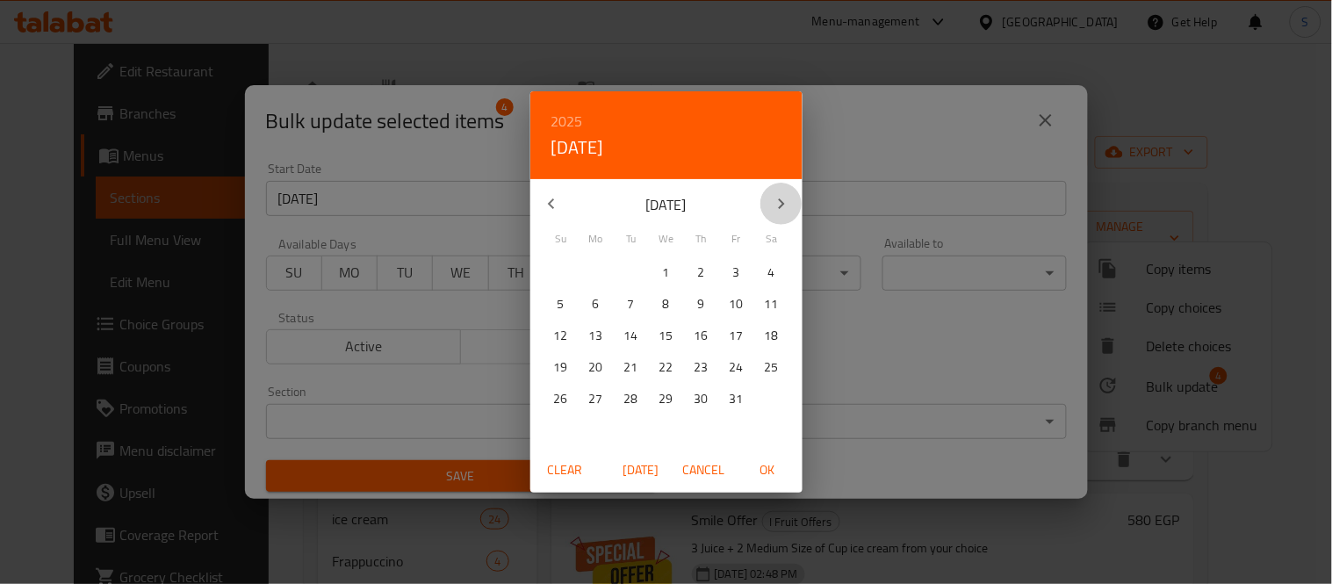
click at [782, 207] on icon "button" at bounding box center [781, 203] width 21 height 21
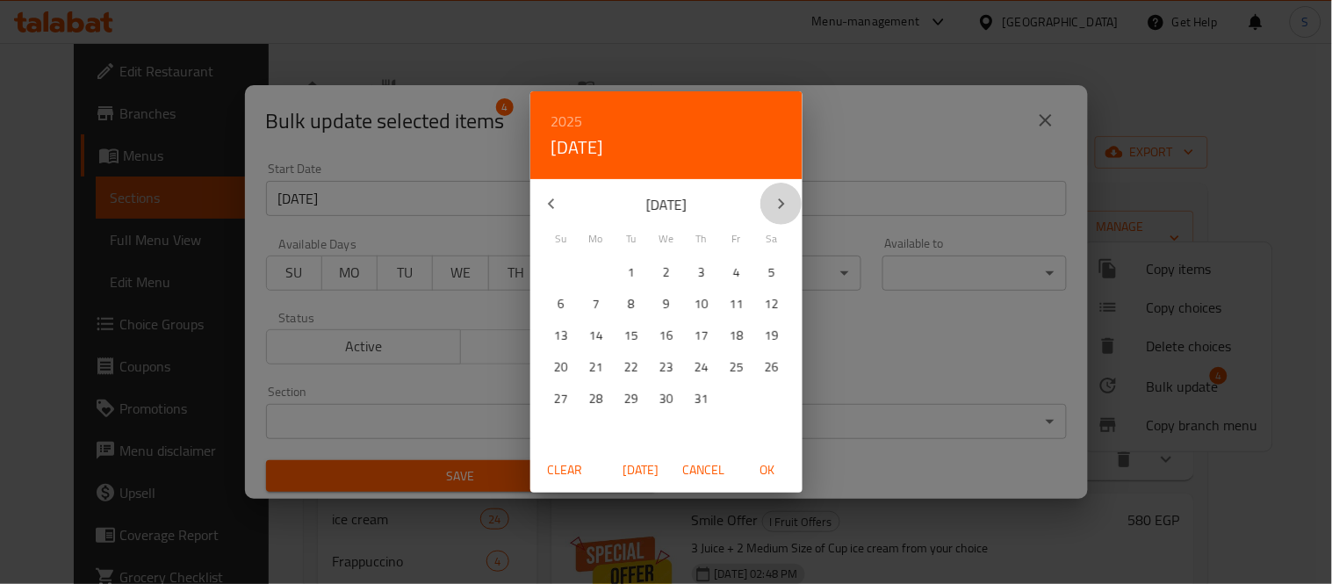
click at [782, 207] on icon "button" at bounding box center [781, 203] width 21 height 21
click at [558, 196] on icon "button" at bounding box center [551, 203] width 21 height 21
click at [699, 397] on p "31" at bounding box center [701, 399] width 14 height 22
click at [765, 471] on span "OK" at bounding box center [767, 470] width 42 height 22
type input "[DATE]"
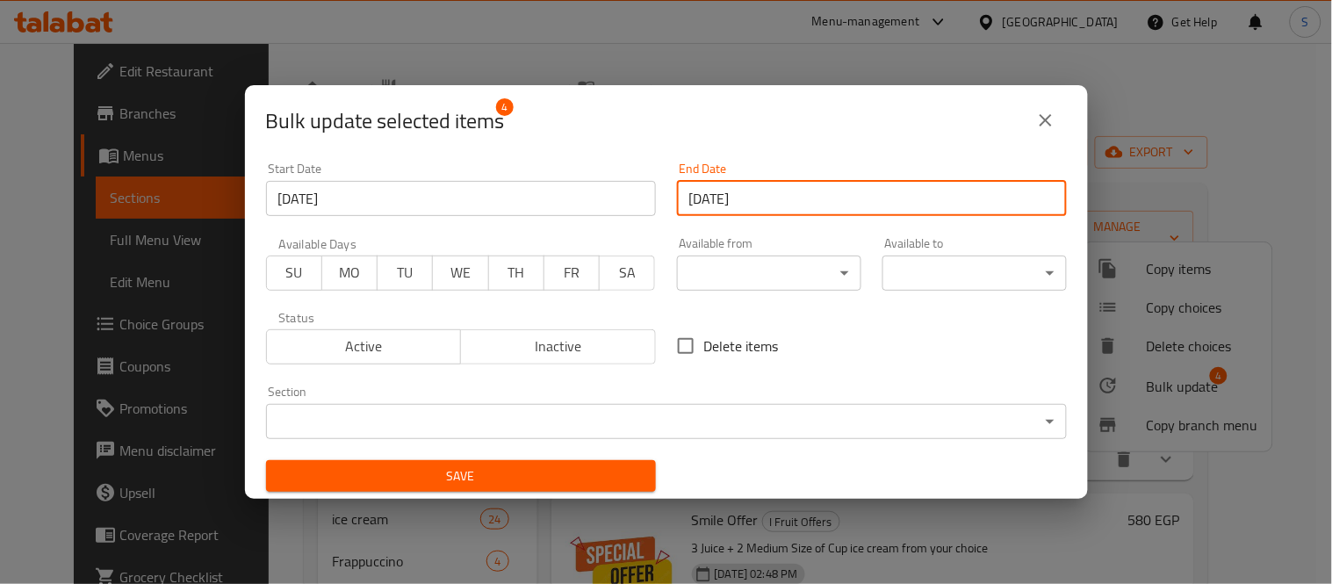
click at [583, 485] on span "Save" at bounding box center [461, 476] width 362 height 22
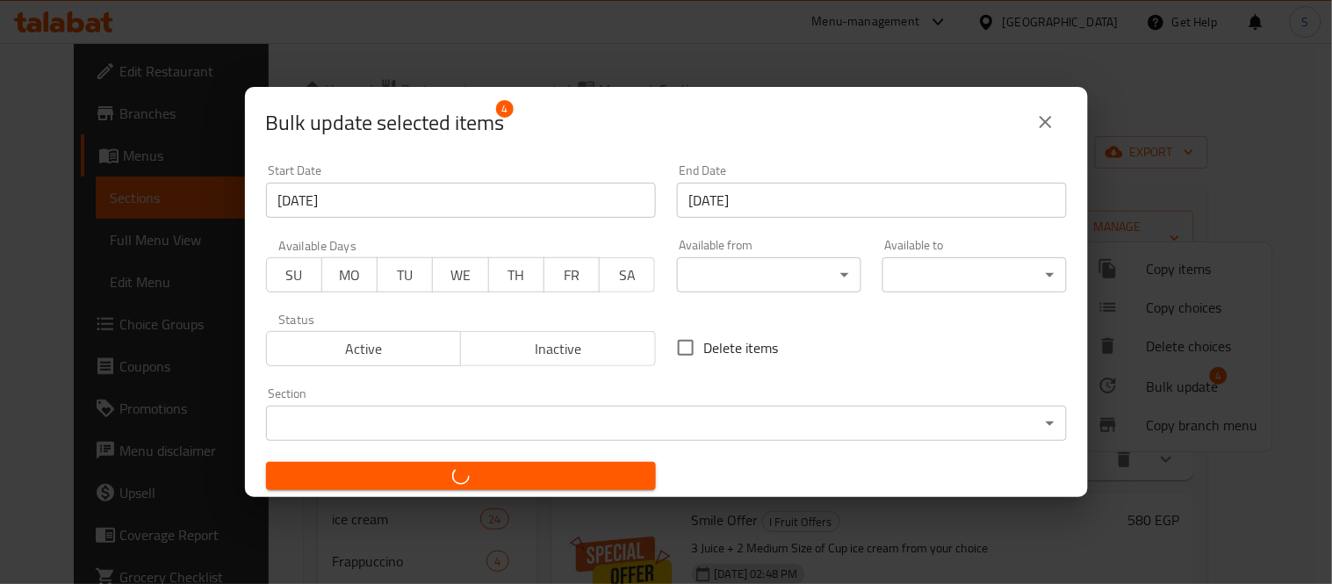
checkbox input "false"
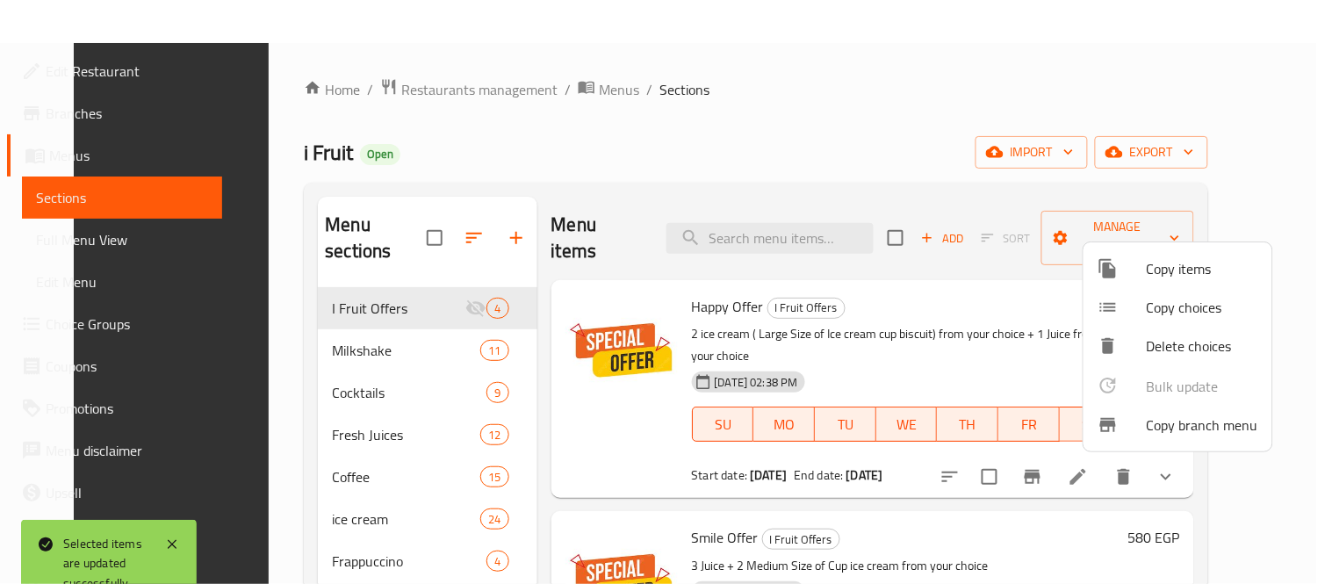
scroll to position [364, 0]
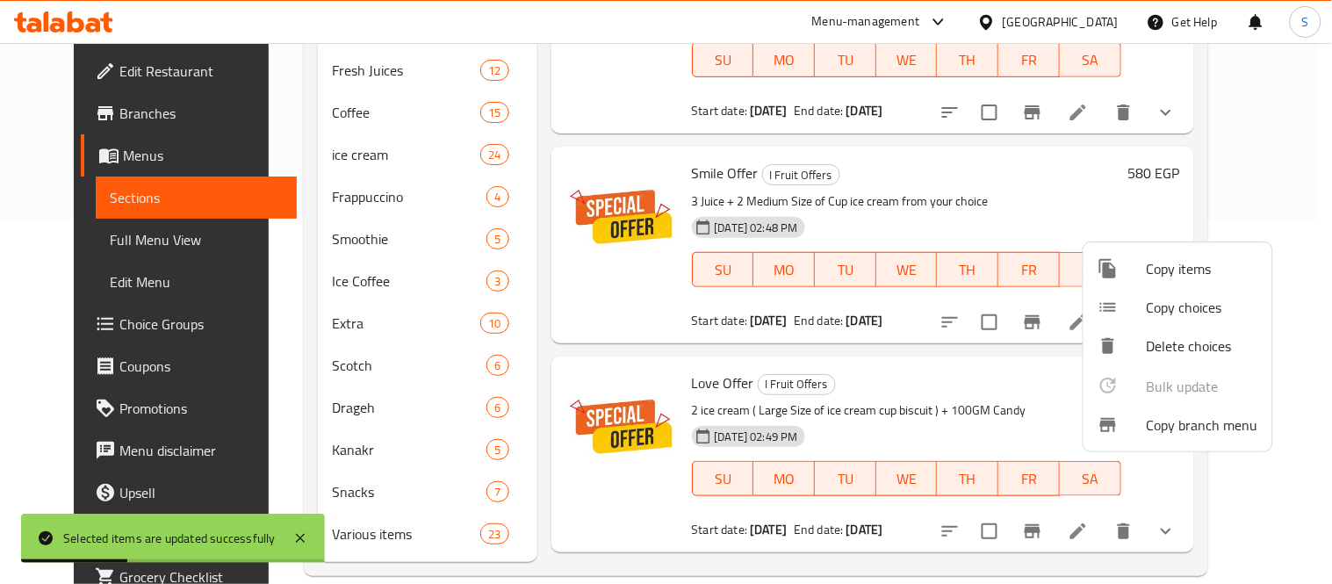
click at [85, 235] on div at bounding box center [666, 292] width 1332 height 584
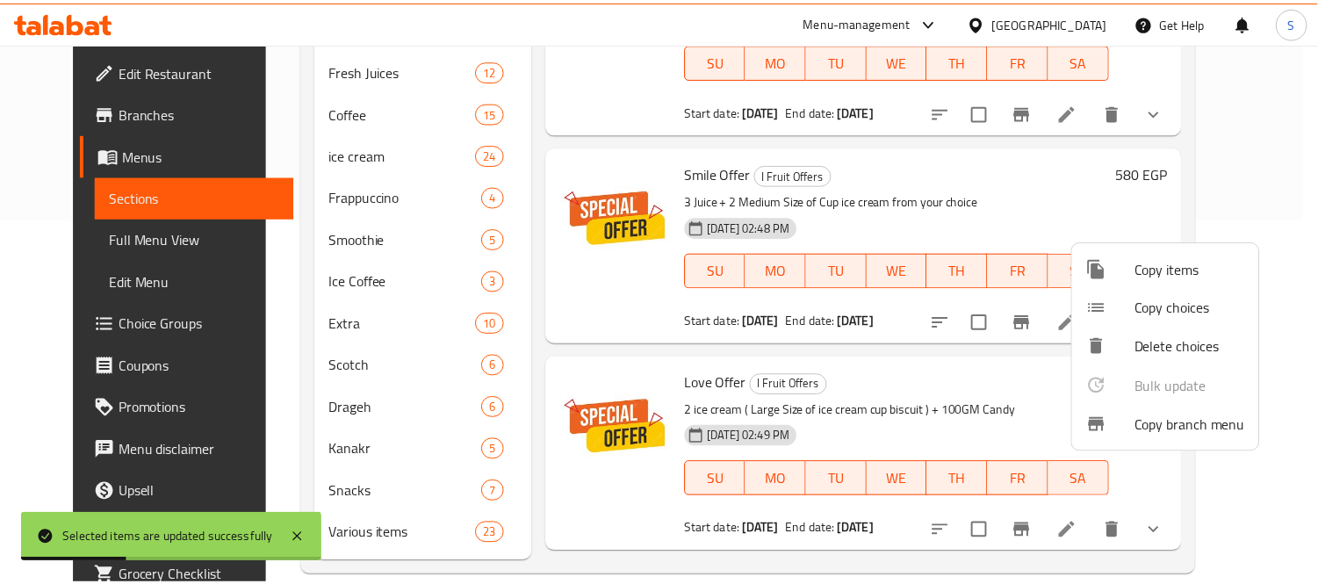
scroll to position [0, 0]
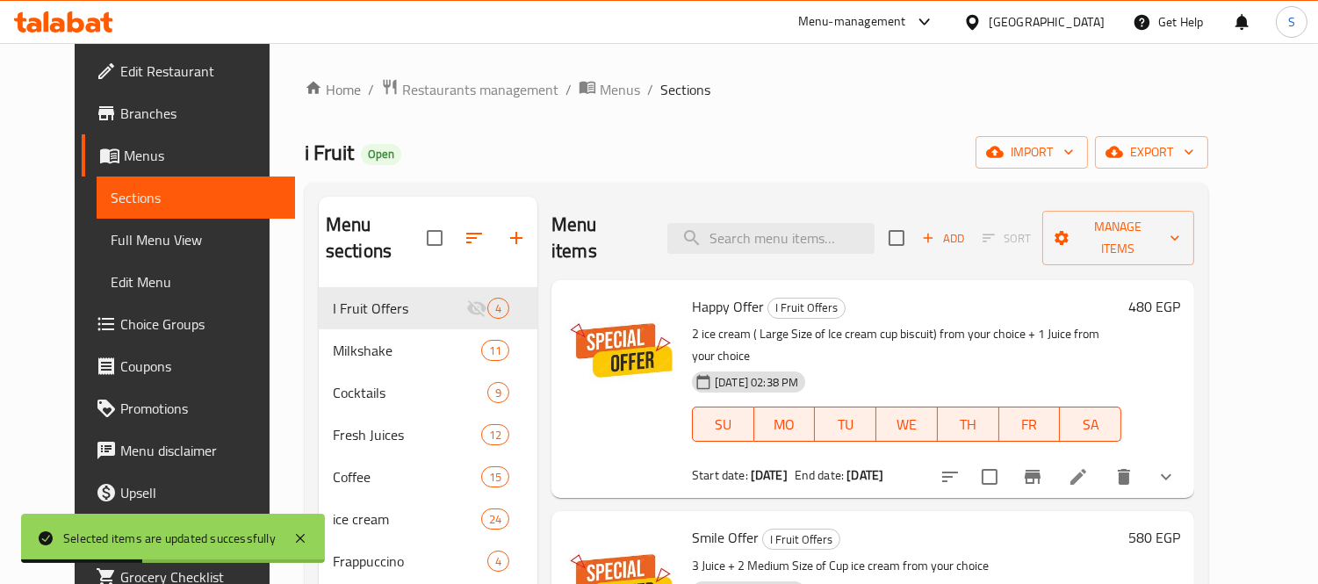
drag, startPoint x: 94, startPoint y: 240, endPoint x: 134, endPoint y: 232, distance: 41.2
click at [111, 240] on span "Full Menu View" at bounding box center [196, 239] width 170 height 21
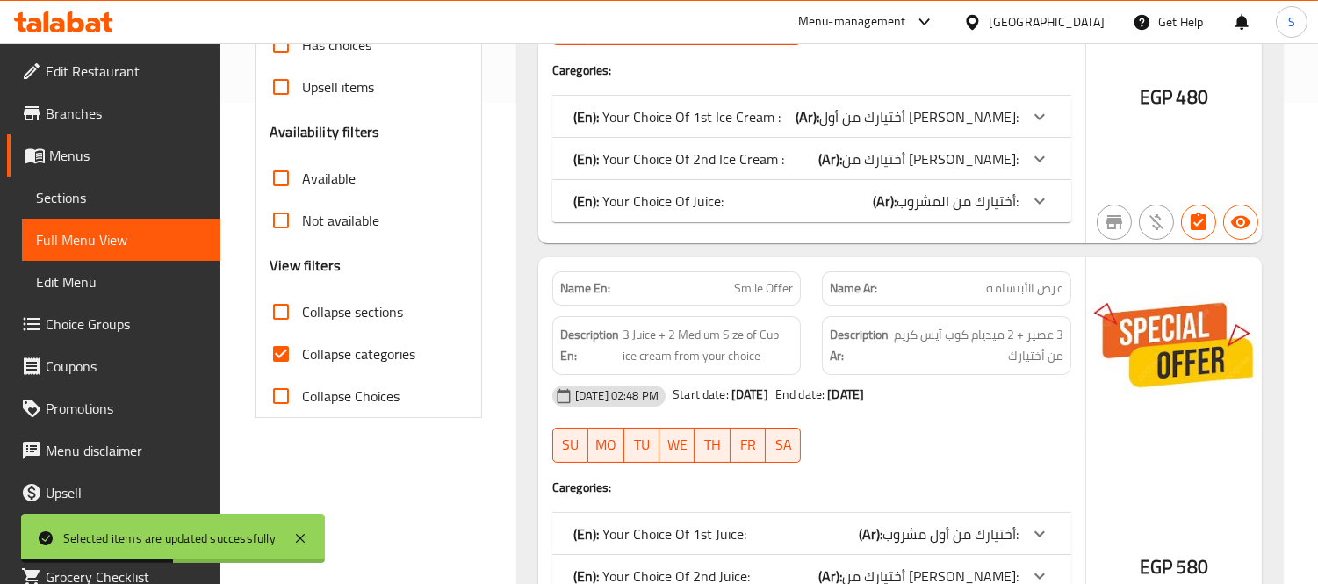
scroll to position [487, 0]
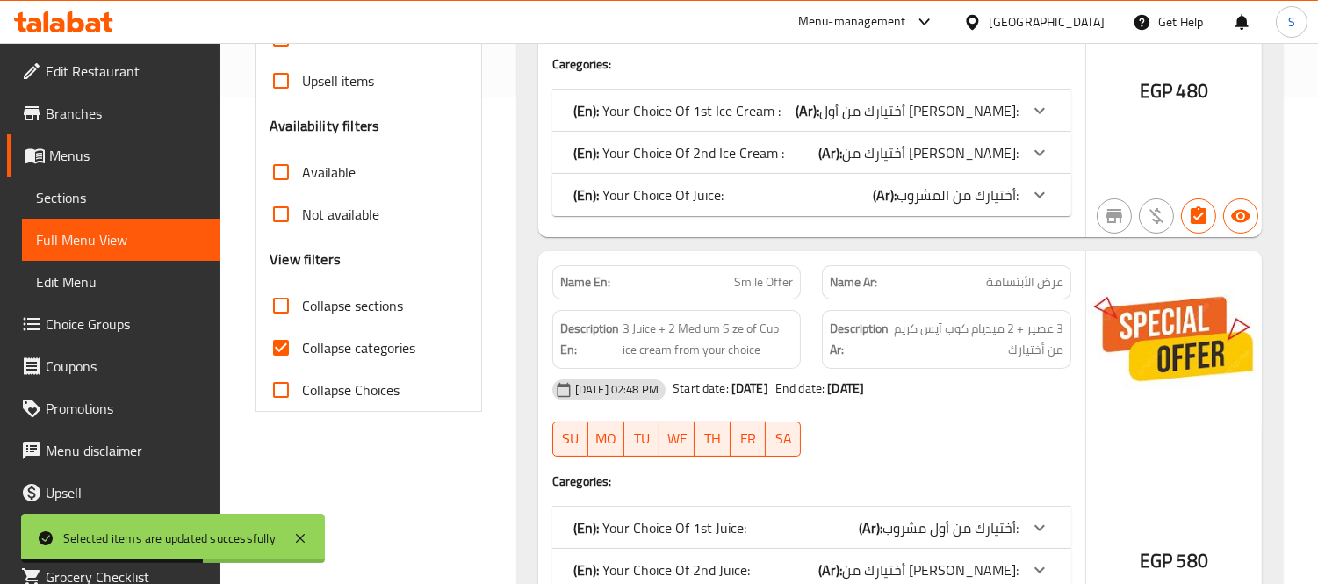
click at [361, 304] on span "Collapse sections" at bounding box center [352, 305] width 101 height 21
click at [302, 304] on input "Collapse sections" at bounding box center [281, 305] width 42 height 42
checkbox input "true"
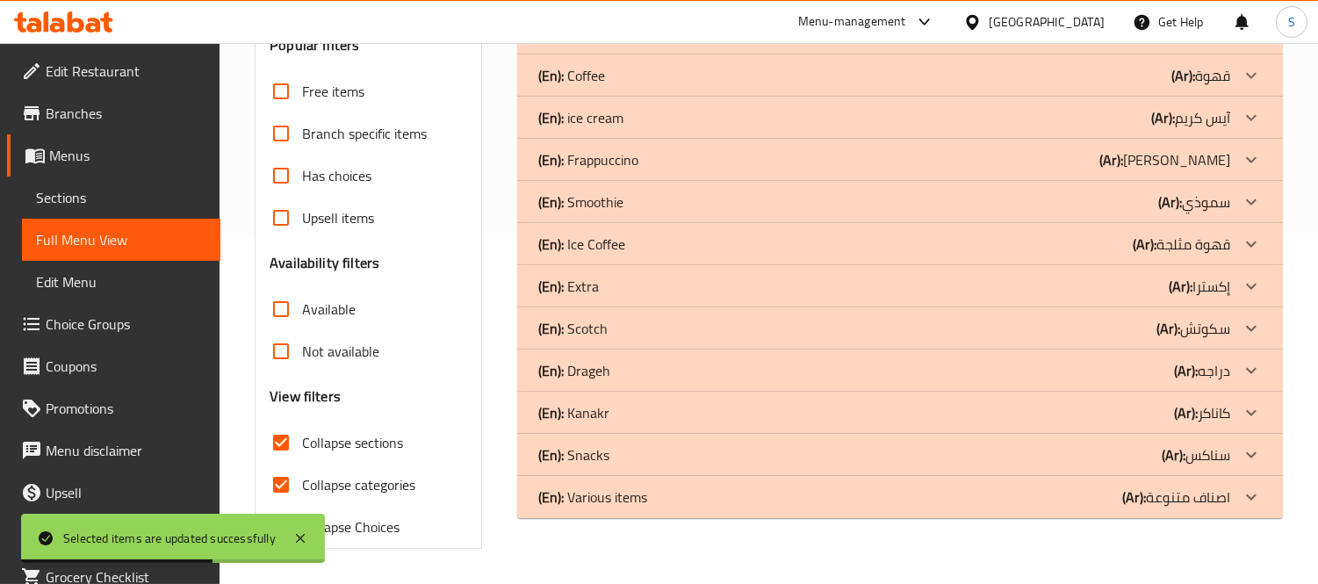
click at [366, 474] on span "Collapse categories" at bounding box center [358, 484] width 113 height 21
click at [302, 464] on input "Collapse categories" at bounding box center [281, 485] width 42 height 42
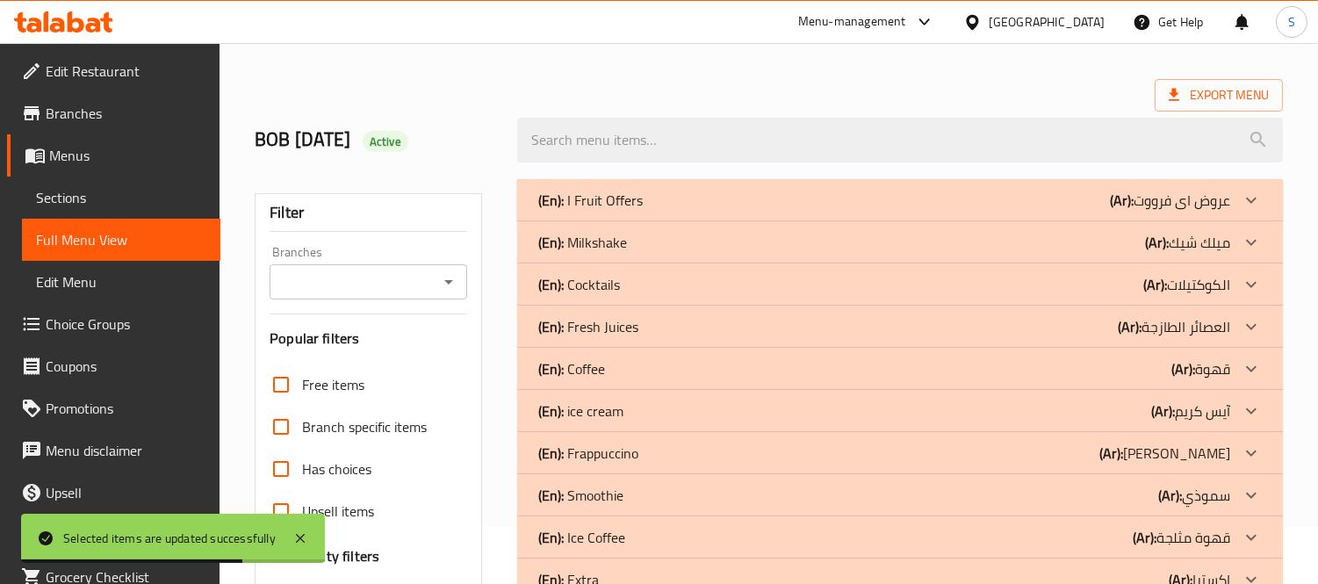
click at [627, 190] on p "(En): I Fruit Offers" at bounding box center [590, 200] width 104 height 21
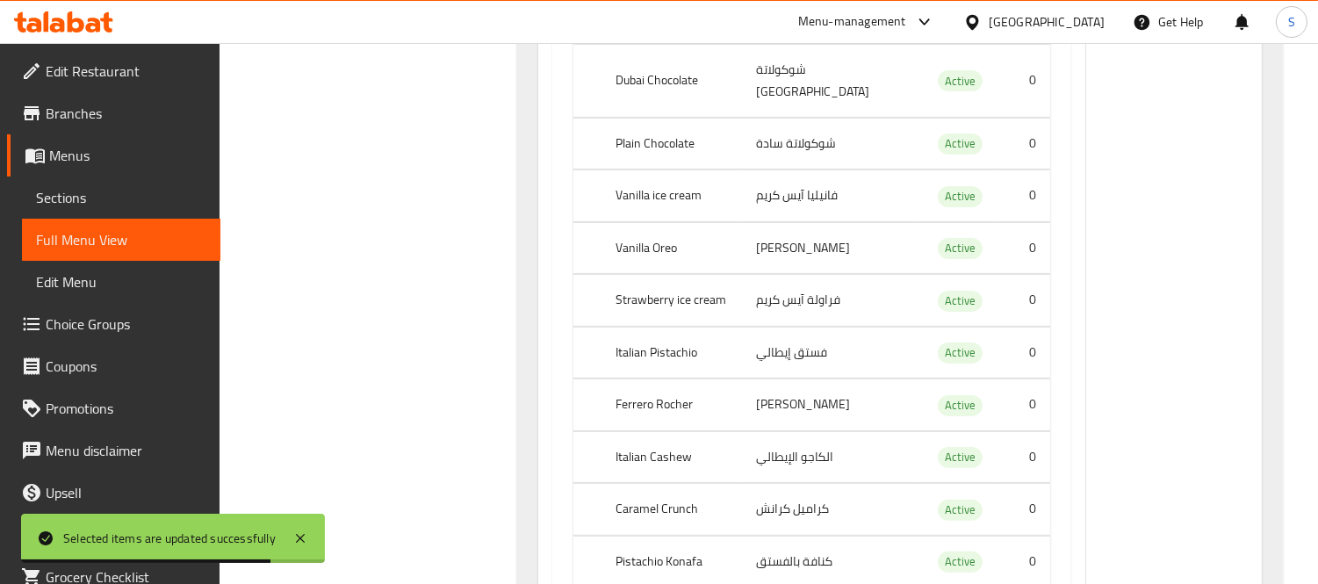
scroll to position [448, 0]
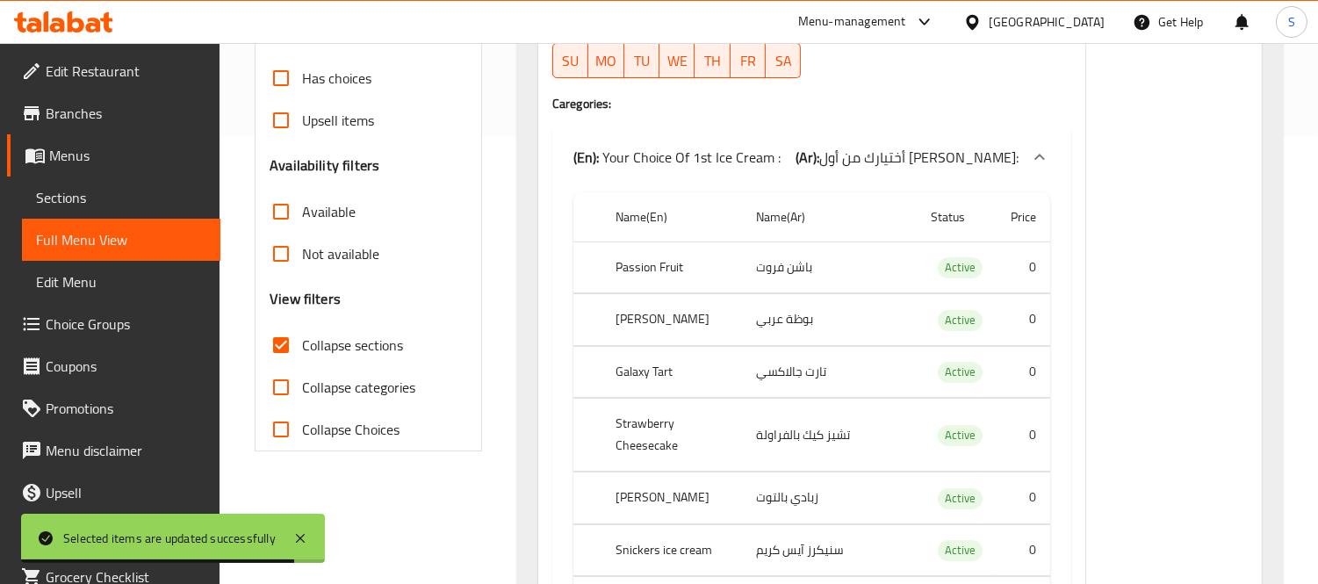
click at [365, 384] on span "Collapse categories" at bounding box center [358, 387] width 113 height 21
click at [302, 384] on input "Collapse categories" at bounding box center [281, 387] width 42 height 42
checkbox input "true"
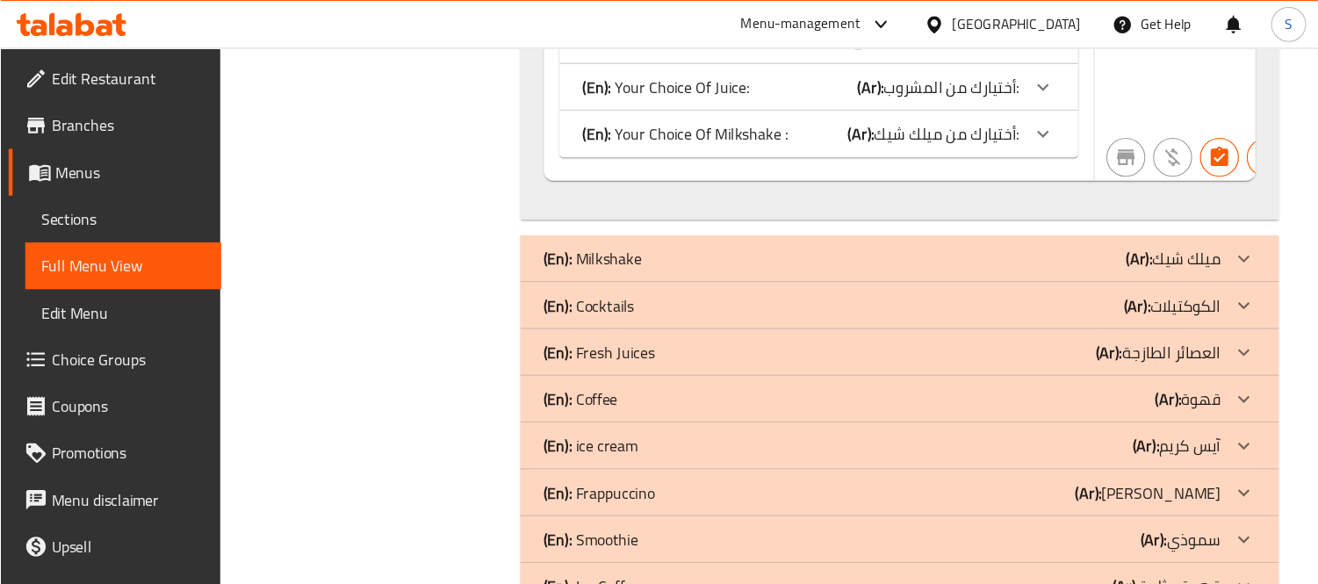
scroll to position [2258, 0]
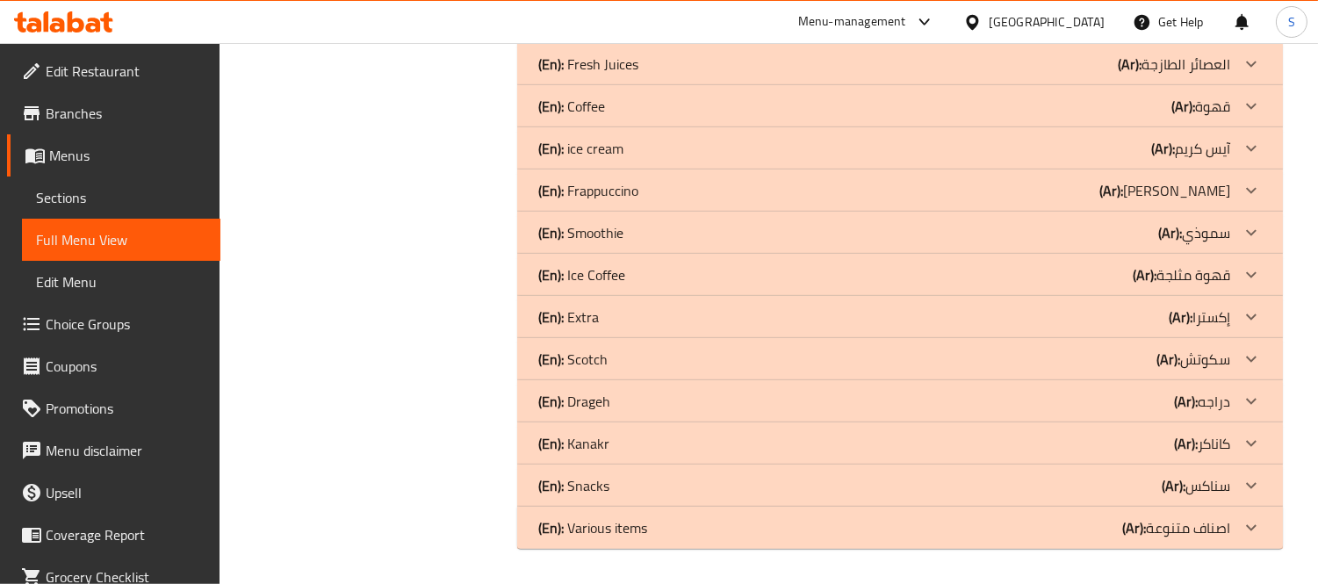
click at [99, 103] on span "Branches" at bounding box center [126, 113] width 161 height 21
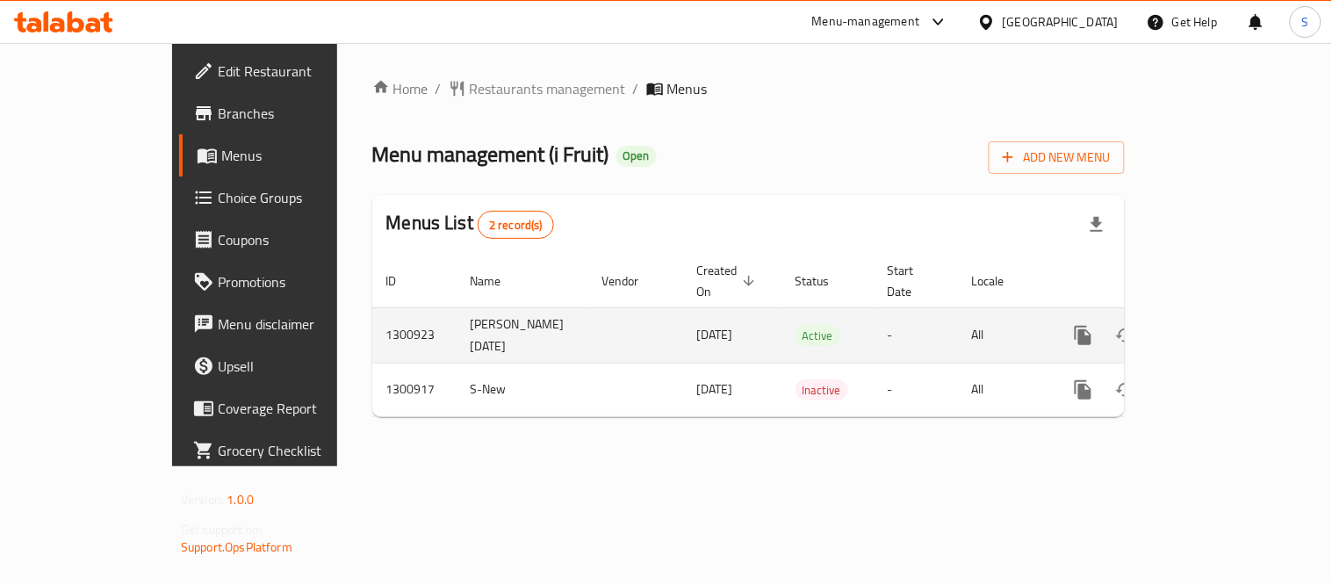
click at [1220, 325] on icon "enhanced table" at bounding box center [1209, 335] width 21 height 21
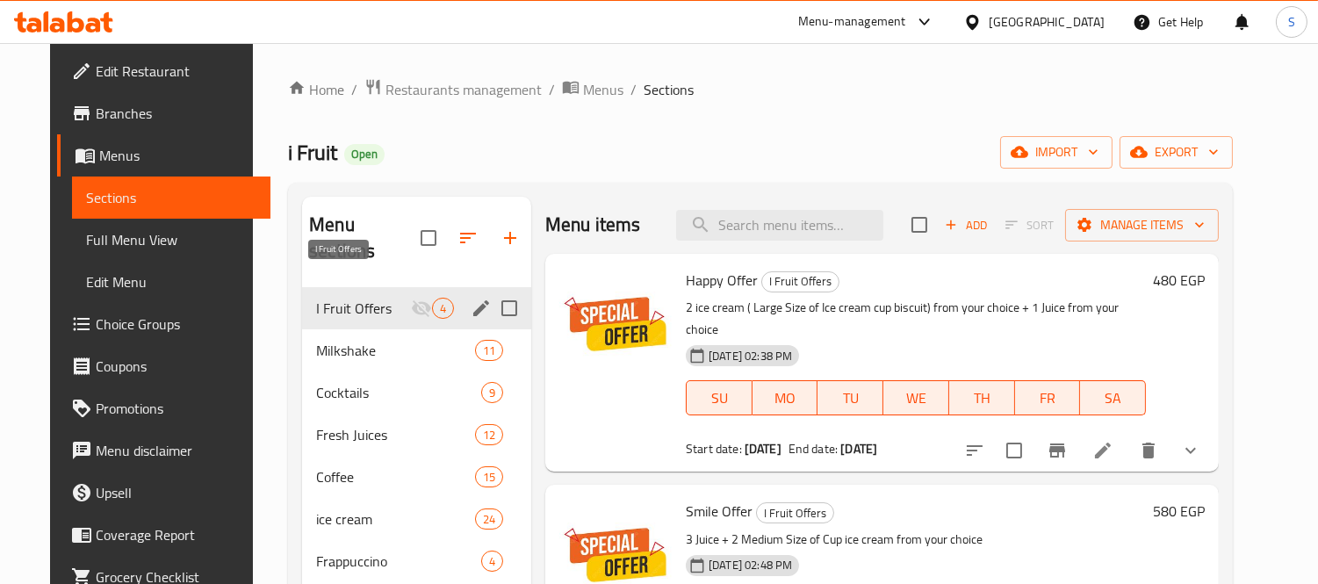
click at [361, 298] on span "I Fruit Offers" at bounding box center [363, 308] width 95 height 21
click at [493, 290] on input "Menu sections" at bounding box center [509, 308] width 37 height 37
checkbox input "true"
click at [420, 241] on icon "button" at bounding box center [426, 238] width 16 height 16
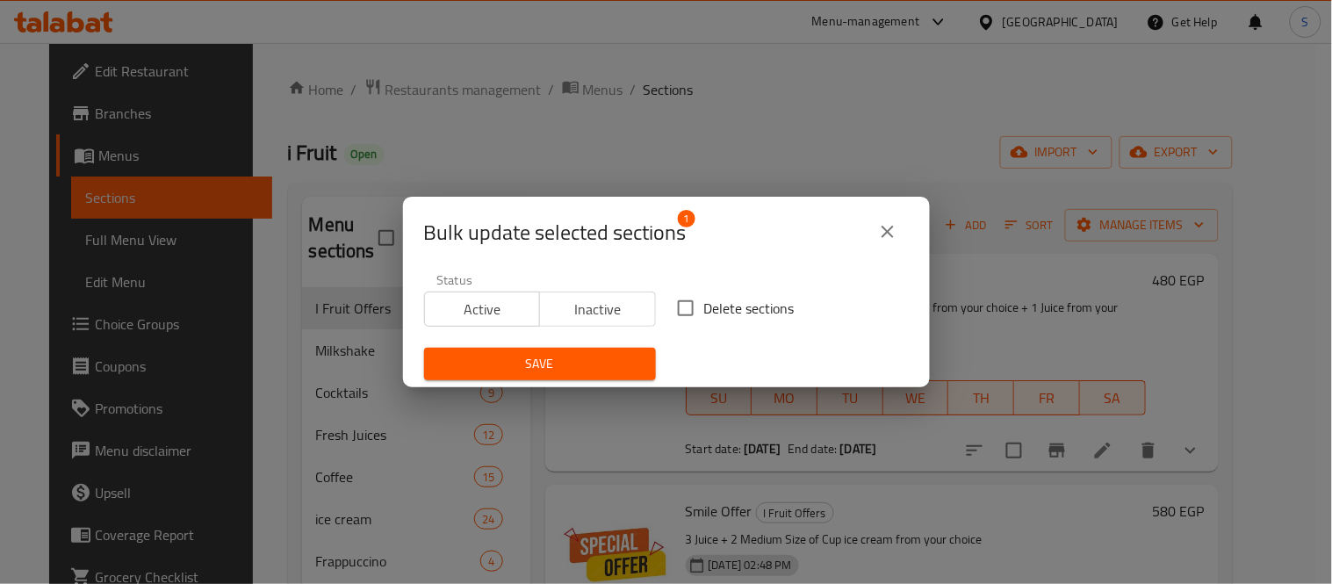
click at [462, 304] on span "Active" at bounding box center [483, 309] width 102 height 25
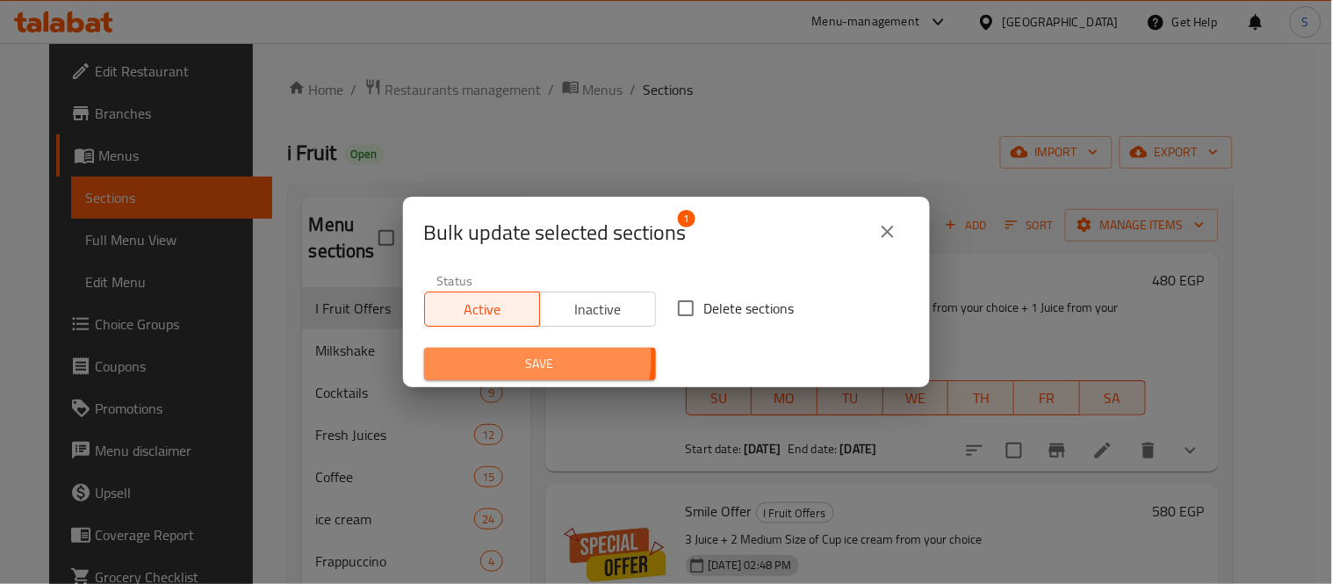
click at [514, 357] on span "Save" at bounding box center [540, 364] width 204 height 22
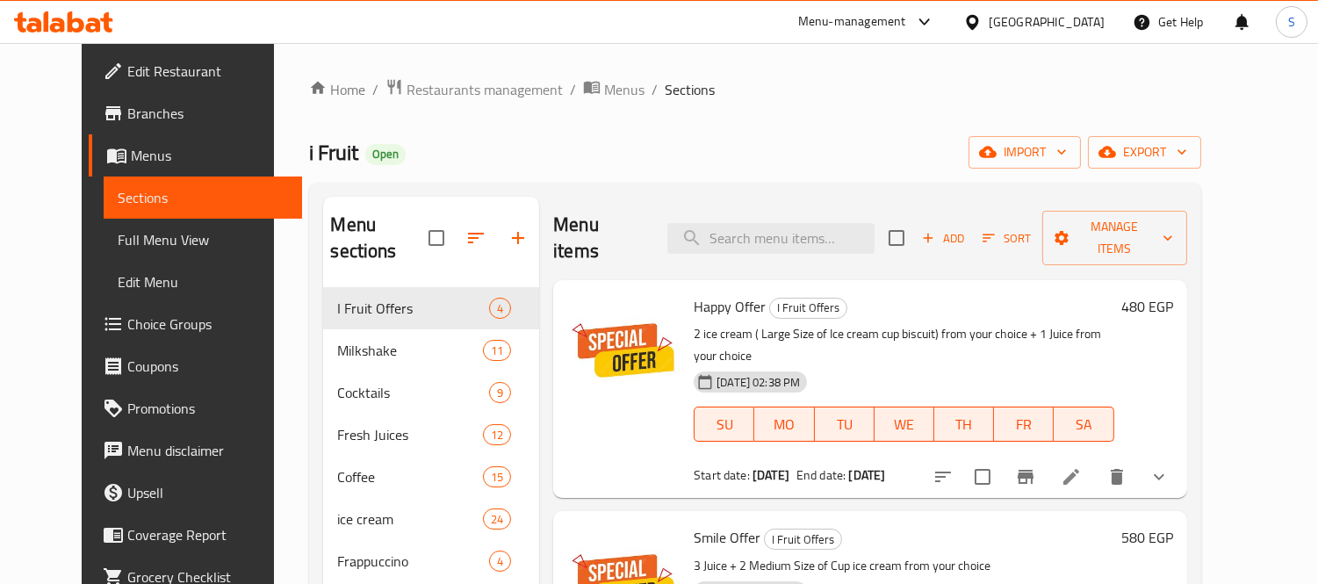
click at [127, 111] on span "Branches" at bounding box center [207, 113] width 161 height 21
